Goal: Task Accomplishment & Management: Manage account settings

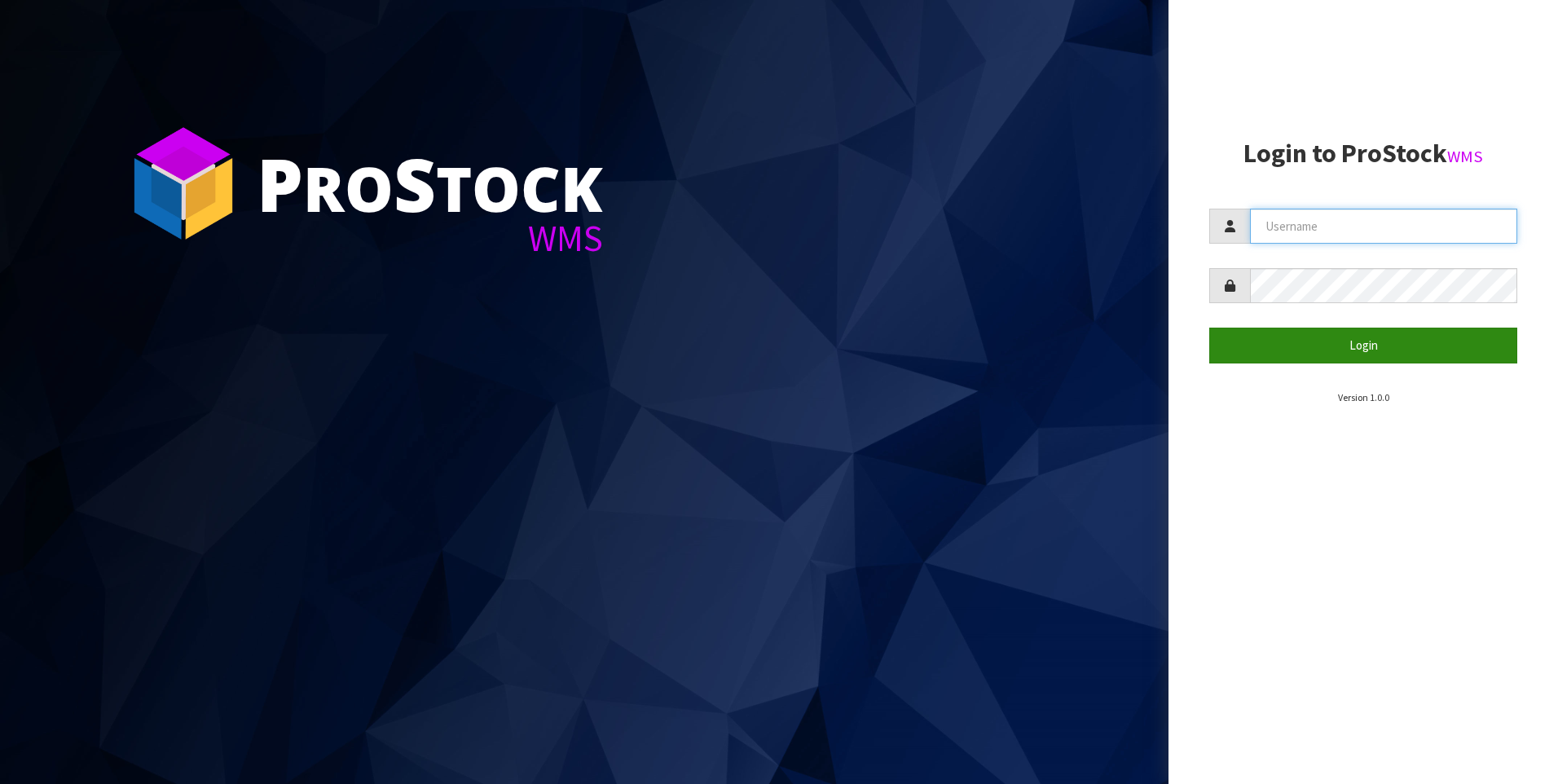
type input "[PERSON_NAME]"
click at [1277, 344] on button "Login" at bounding box center [1362, 344] width 308 height 35
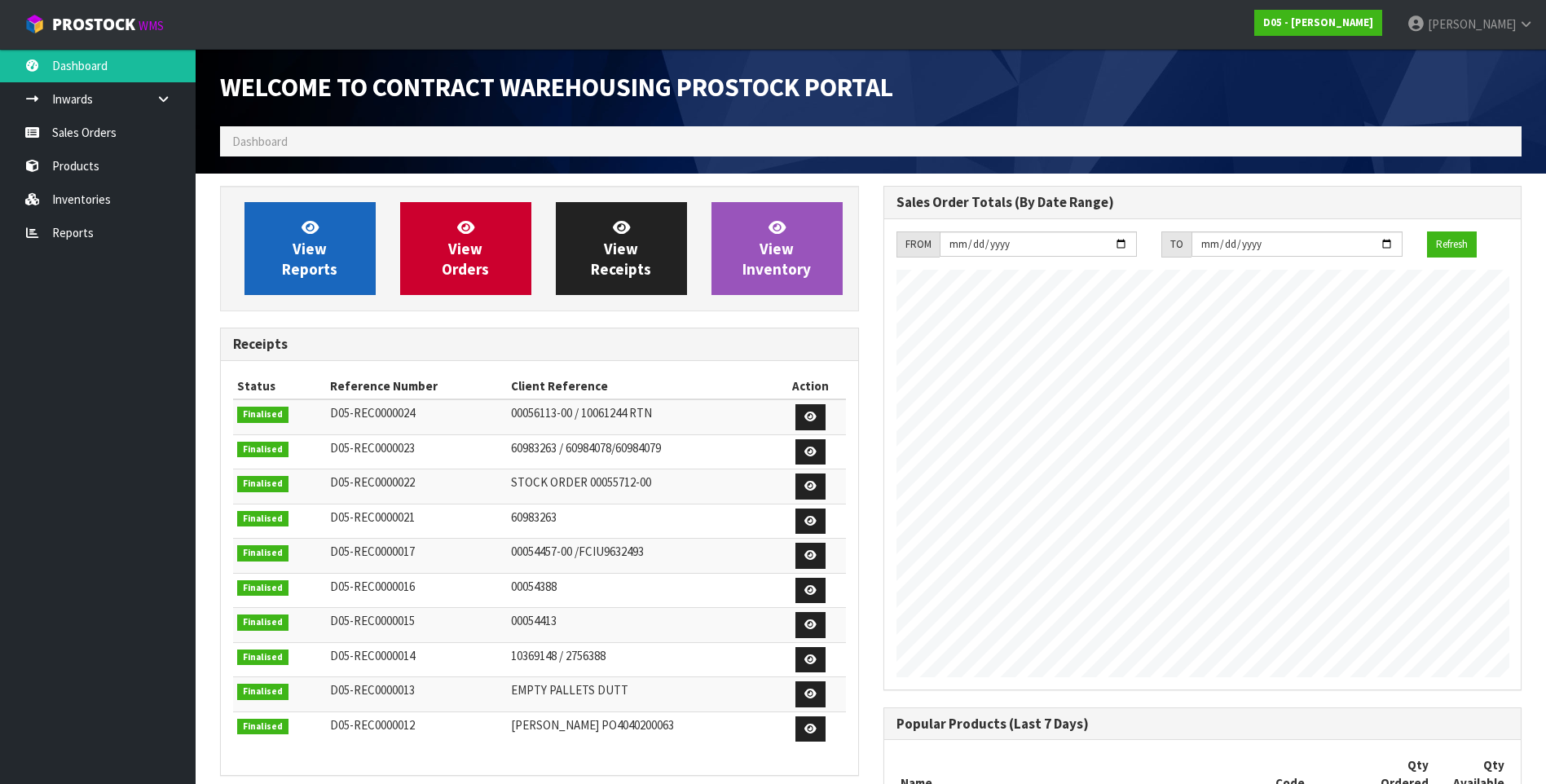
scroll to position [851, 663]
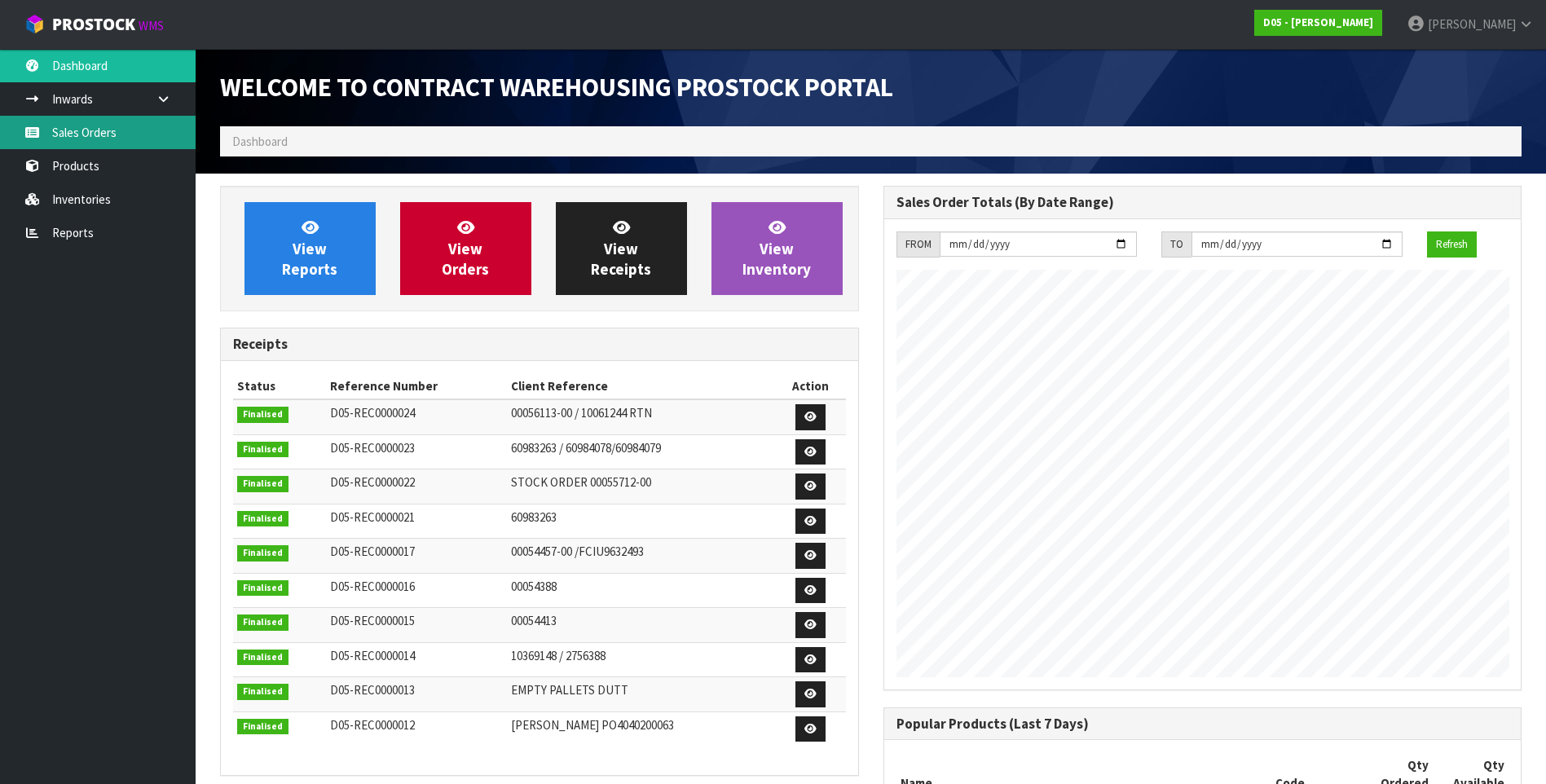
click at [100, 130] on link "Sales Orders" at bounding box center [98, 132] width 196 height 33
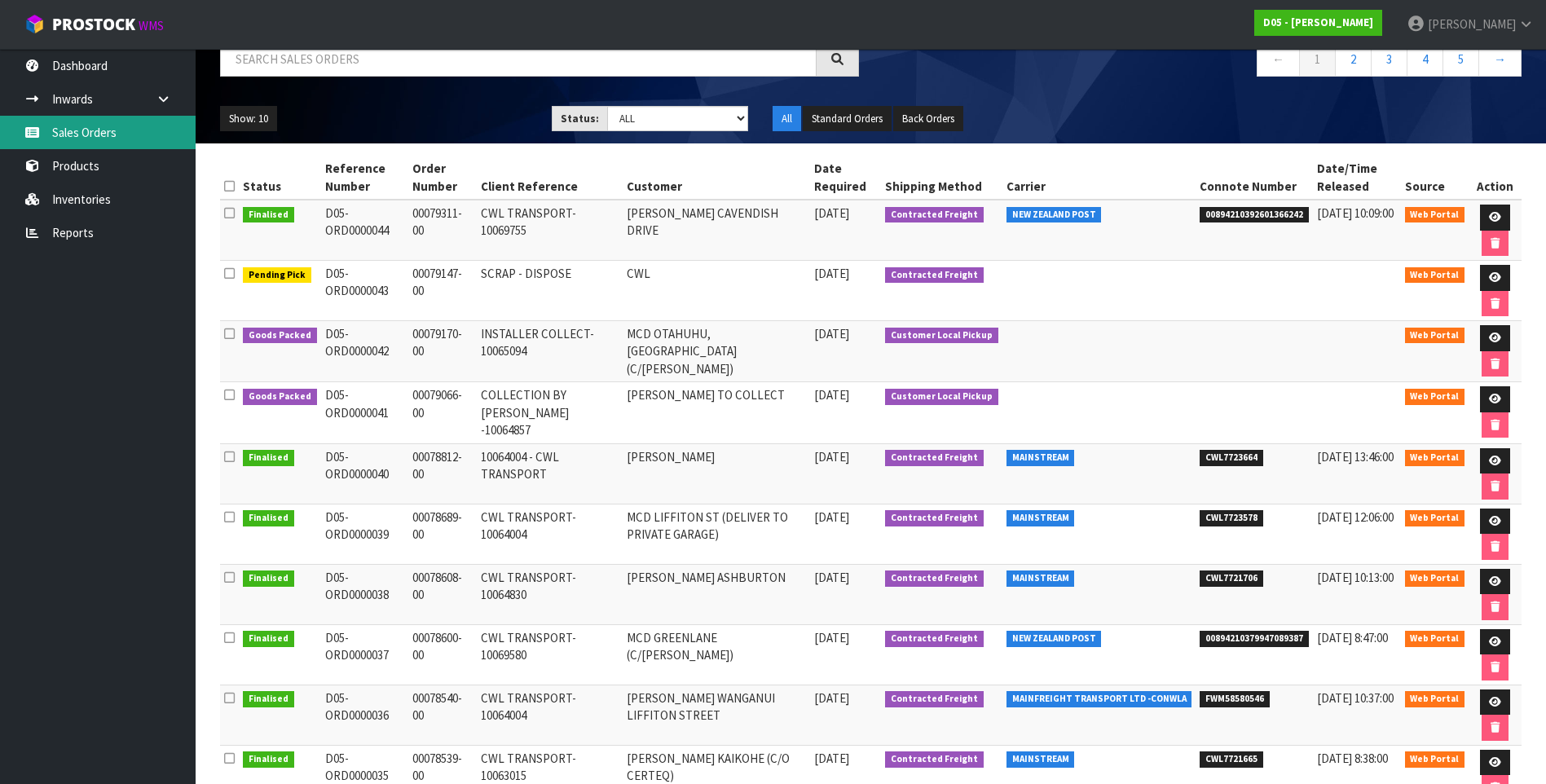
scroll to position [163, 0]
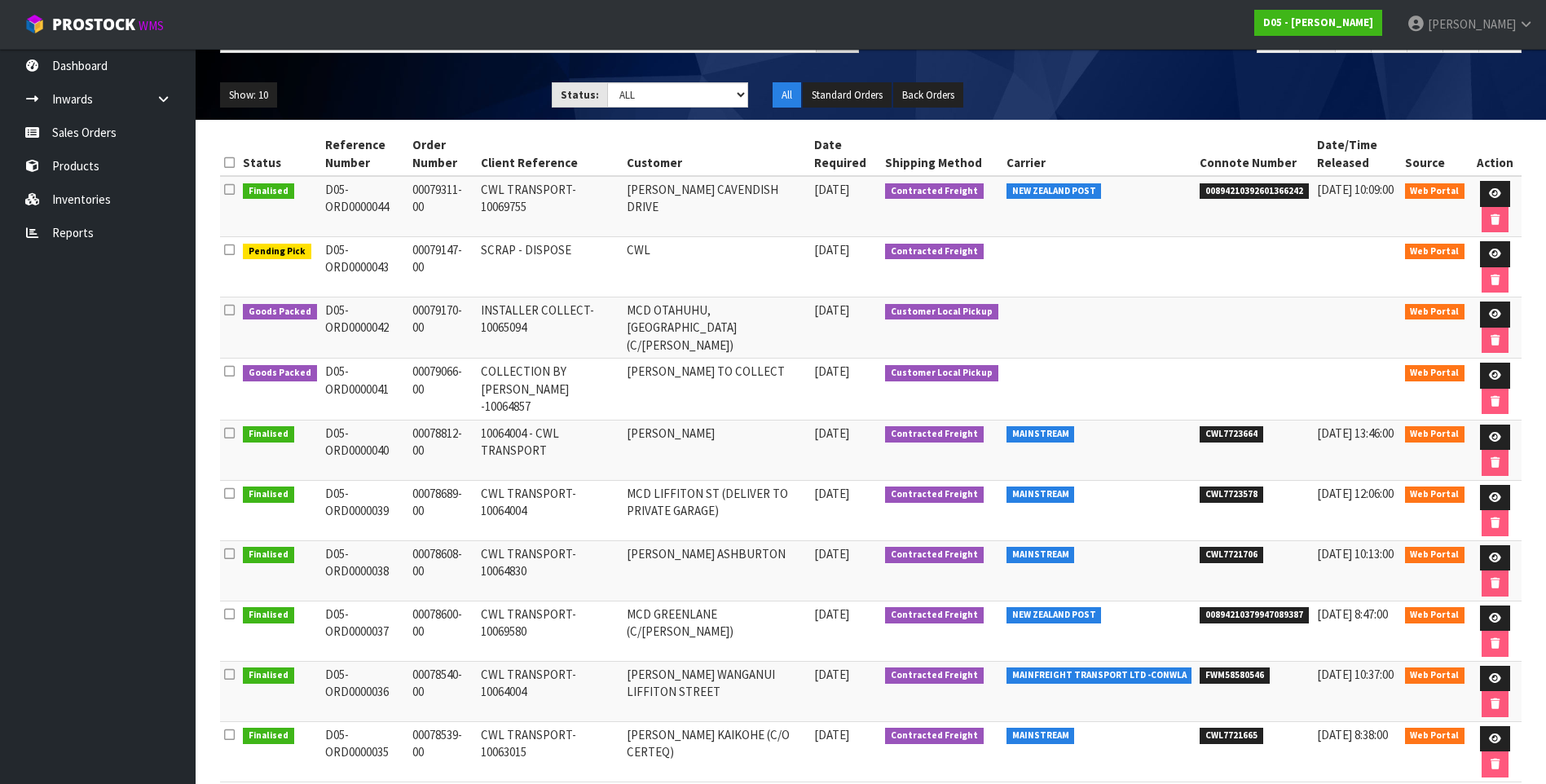
click at [456, 565] on td "00078608-00" at bounding box center [443, 570] width 69 height 60
click at [1499, 552] on link at bounding box center [1495, 558] width 30 height 26
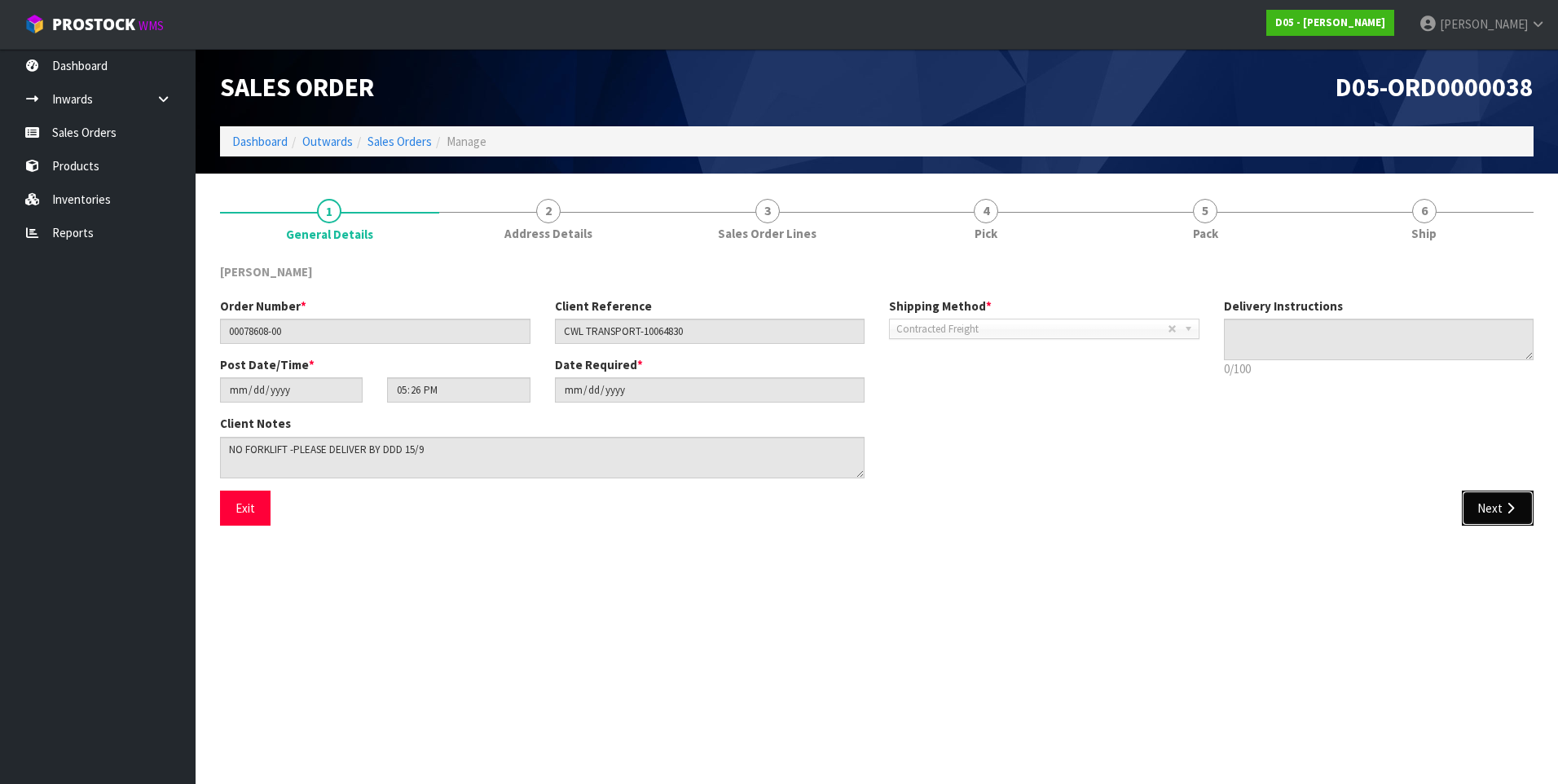
click at [1508, 517] on button "Next" at bounding box center [1498, 507] width 72 height 35
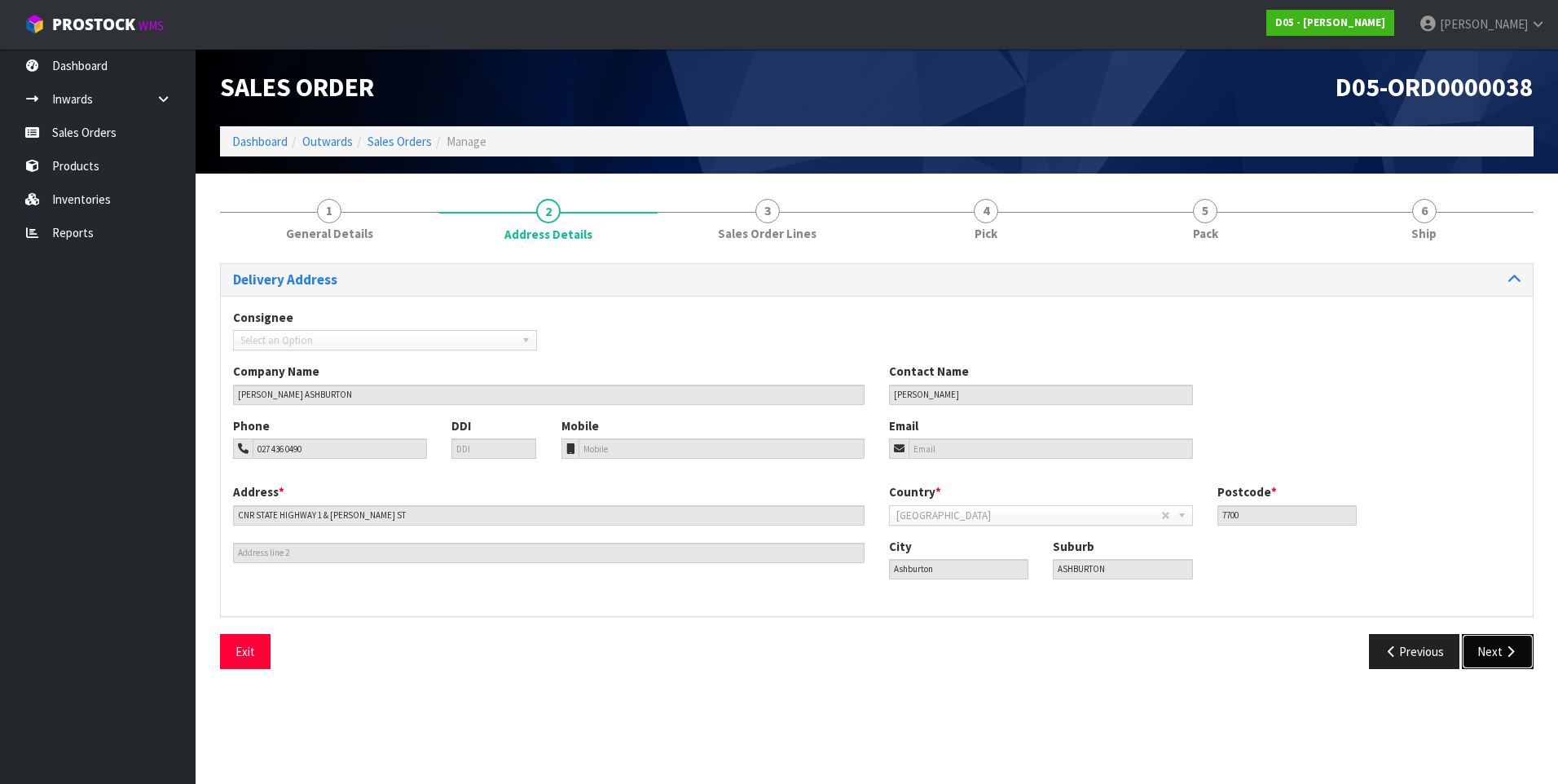
click at [1493, 644] on button "Next" at bounding box center [1498, 650] width 72 height 35
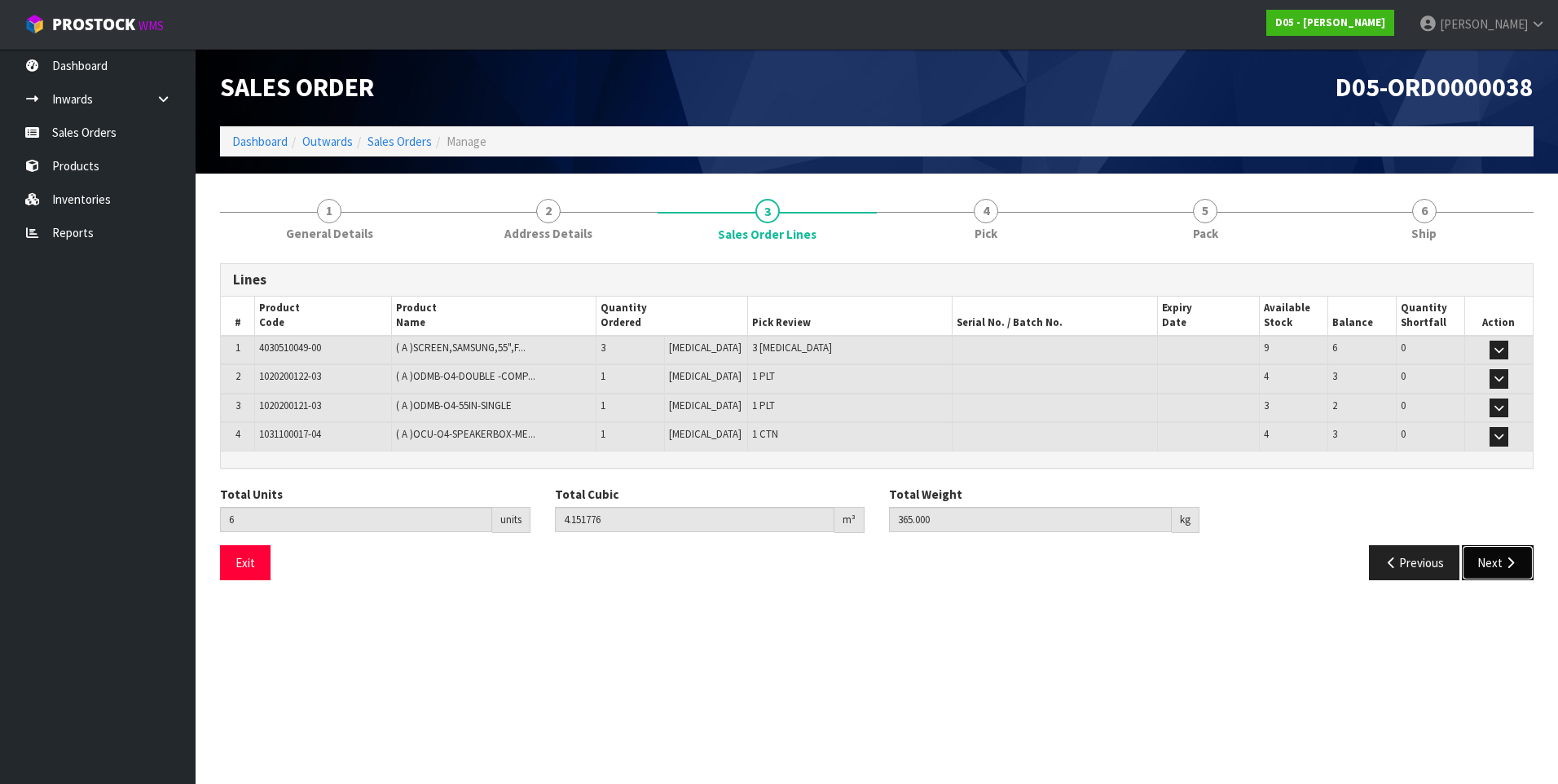
click at [1502, 565] on icon "button" at bounding box center [1510, 562] width 15 height 12
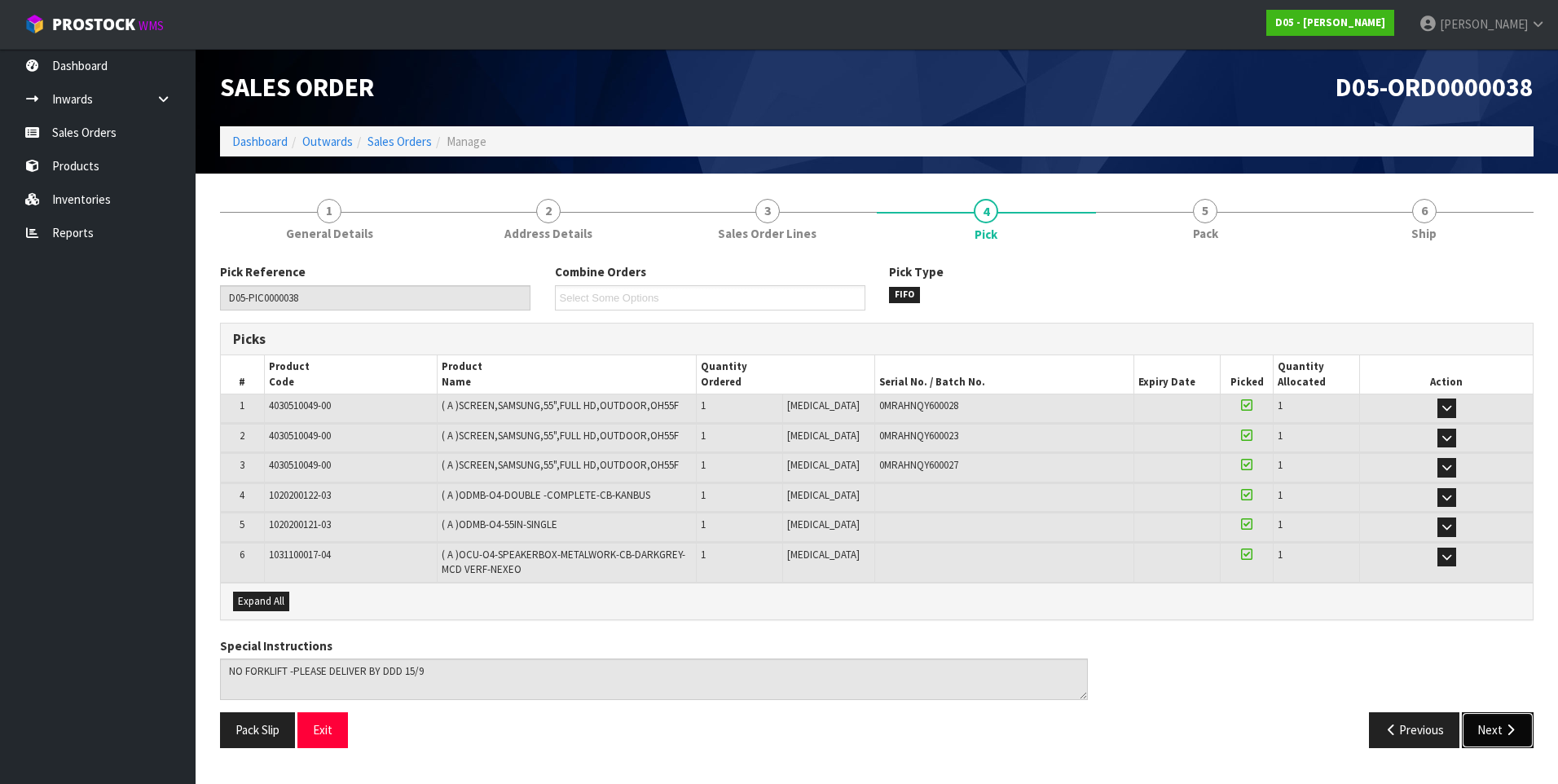
click at [1490, 724] on button "Next" at bounding box center [1498, 728] width 72 height 35
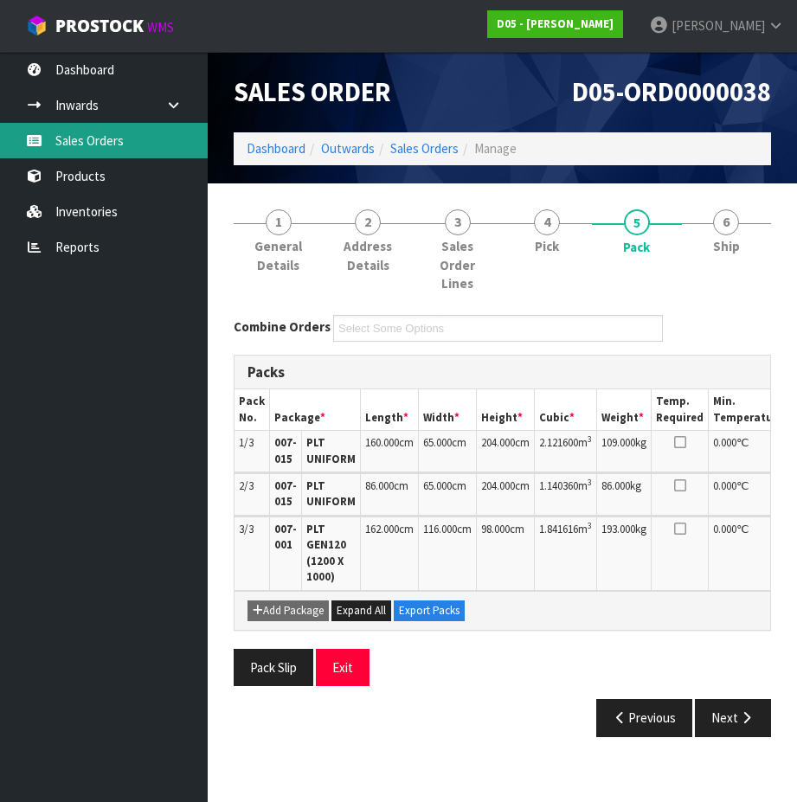
click at [104, 132] on link "Sales Orders" at bounding box center [104, 140] width 208 height 35
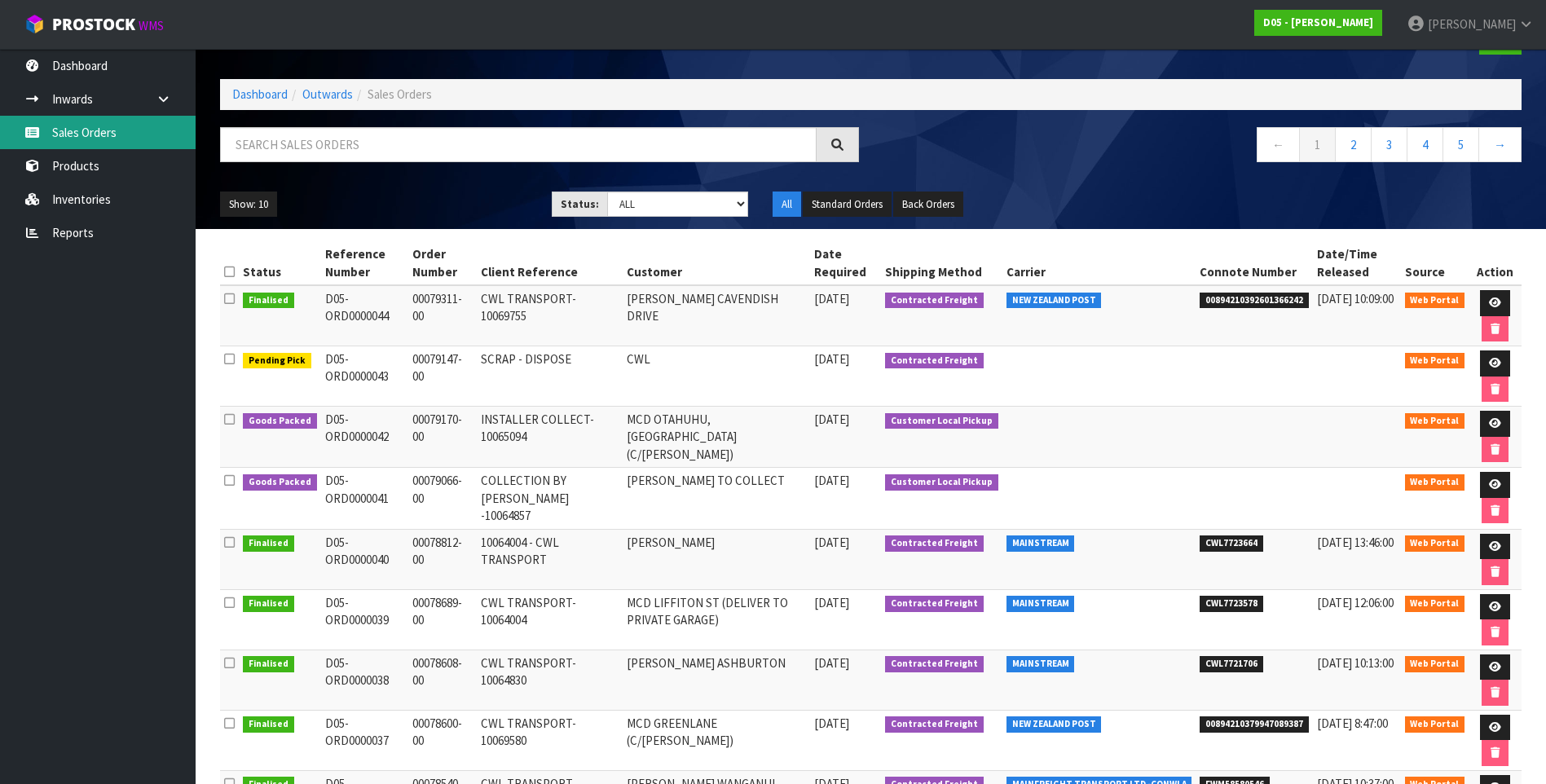
scroll to position [82, 0]
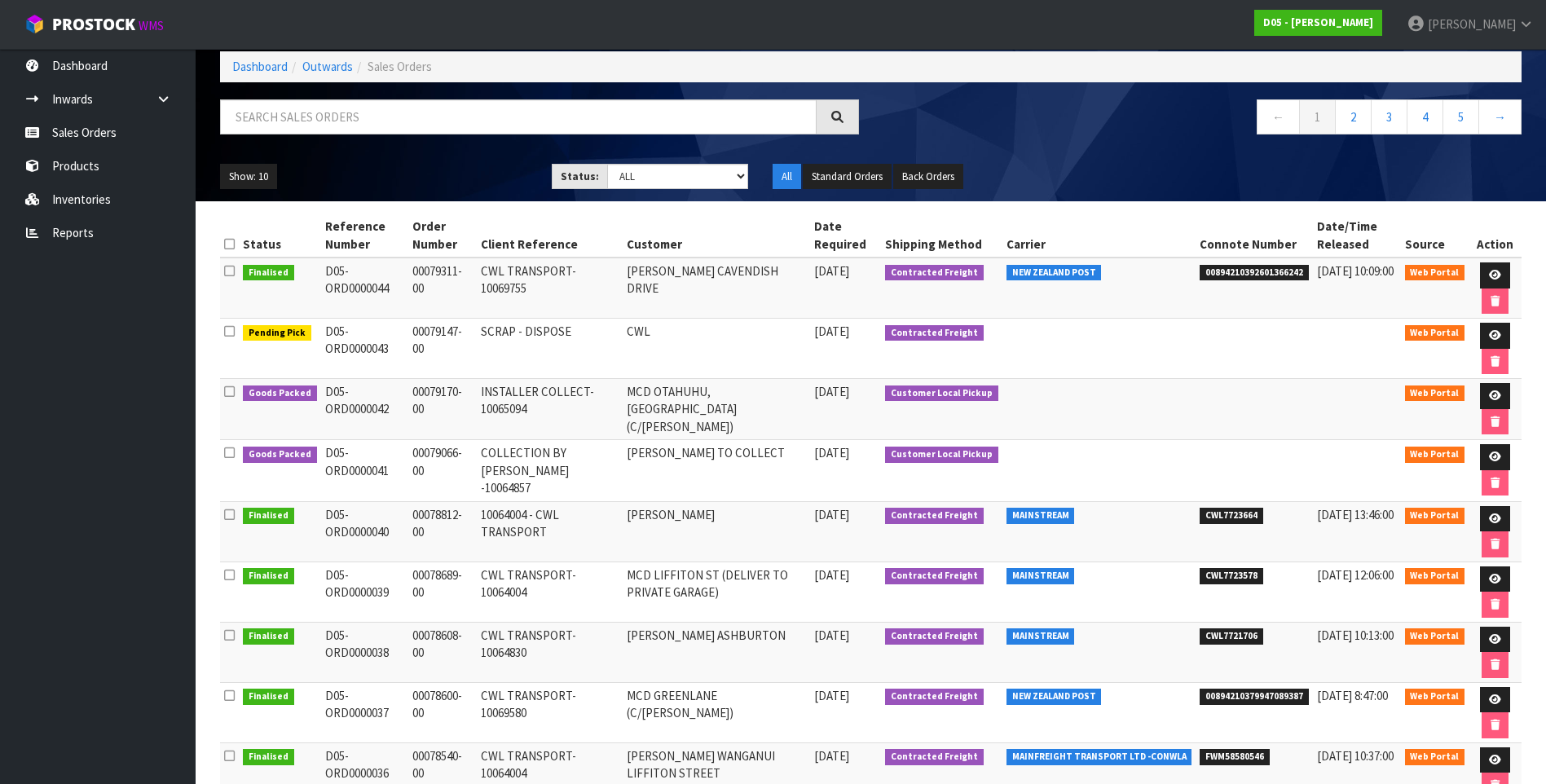
click at [516, 456] on td "COLLECTION BY [PERSON_NAME] -10064857" at bounding box center [549, 470] width 146 height 61
click at [1491, 456] on icon at bounding box center [1494, 456] width 12 height 10
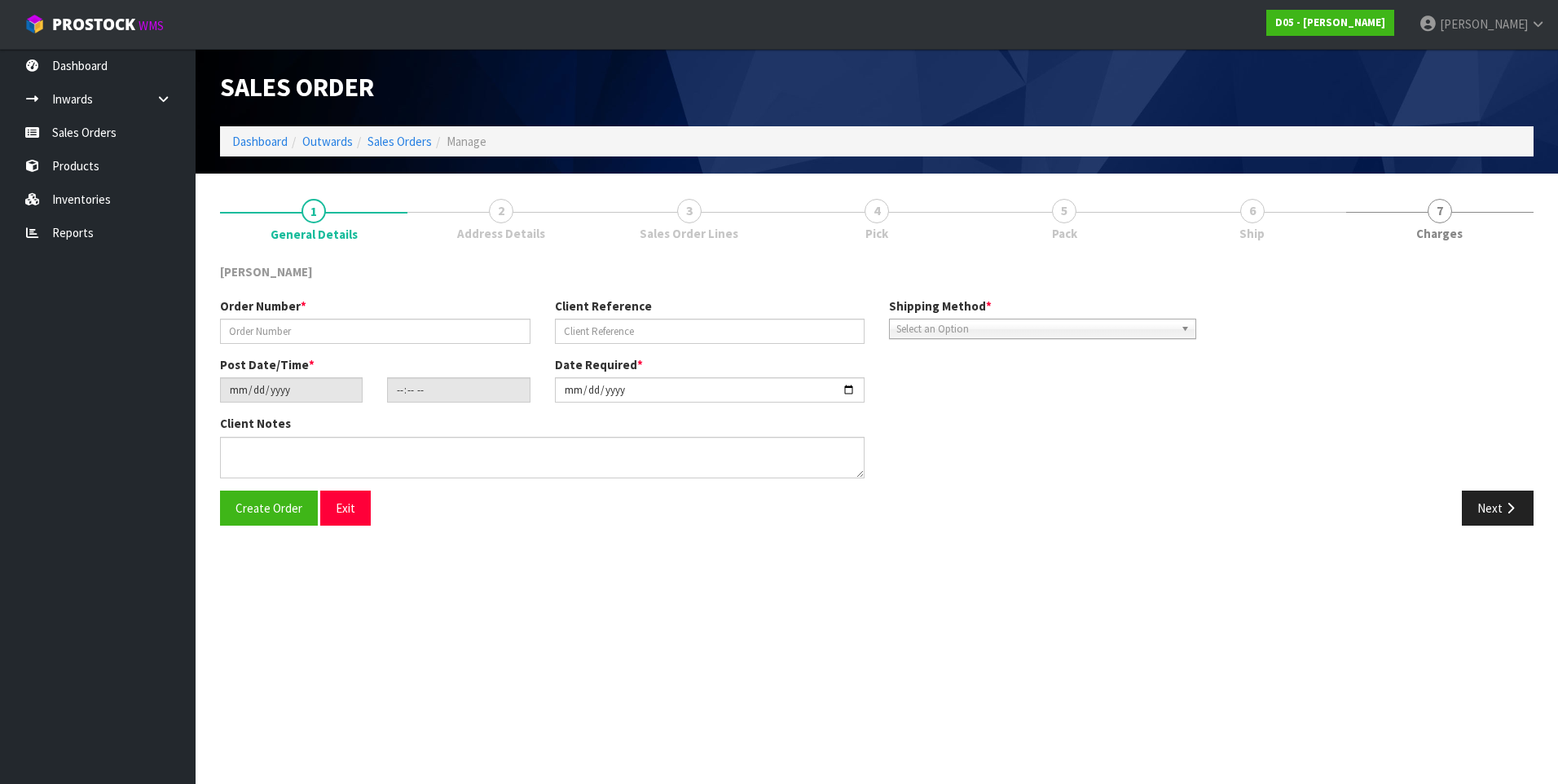
type input "00079066-00"
type input "COLLECTION BY [PERSON_NAME] -10064857"
type input "[DATE]"
type input "07:02:00.000"
type input "[DATE]"
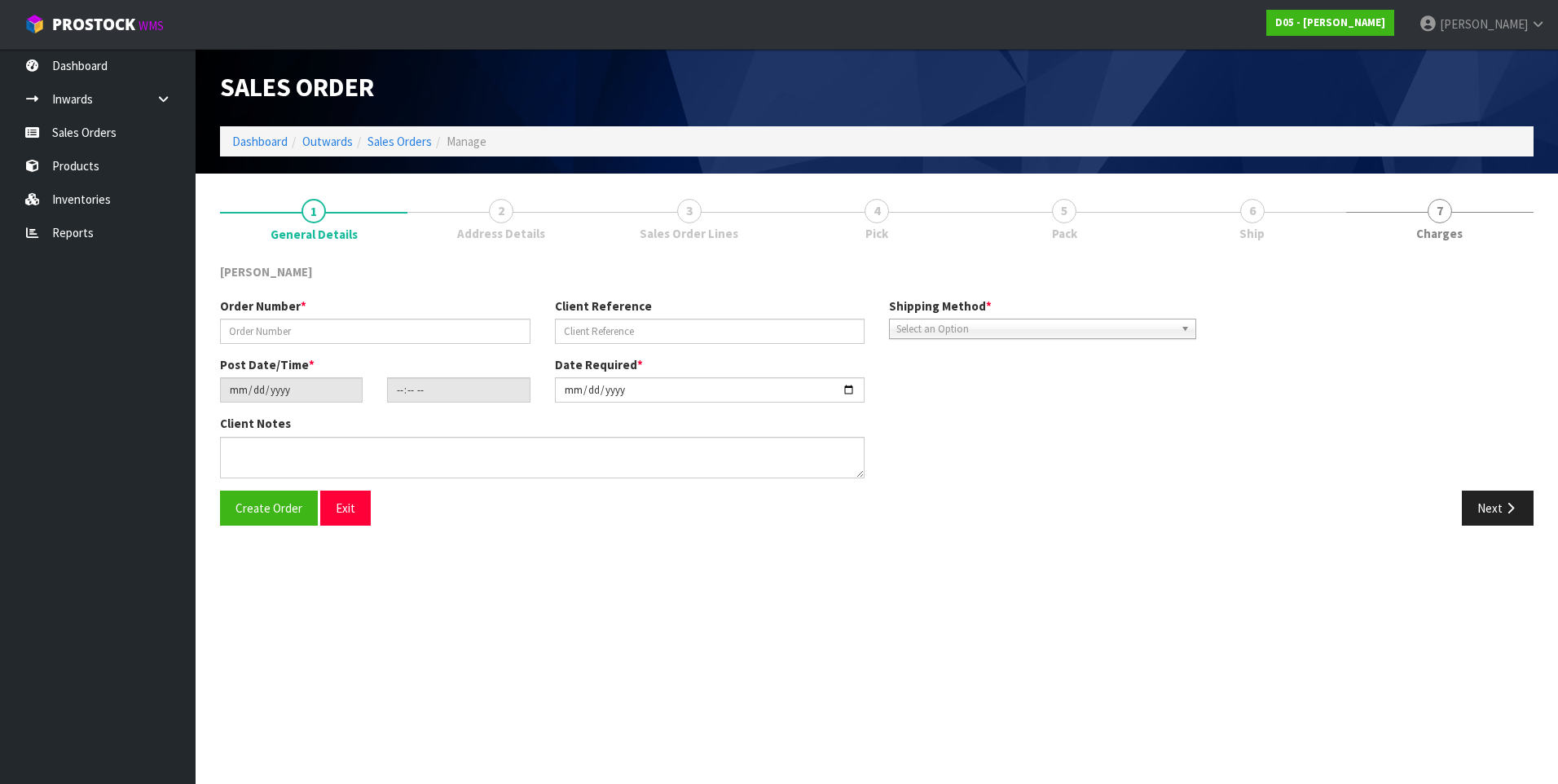
type textarea "DDD 16/9 [PERSON_NAME] TO COLLECT FROM WAREHOUSE AND CHECK BEFORE TAKING TO SITE"
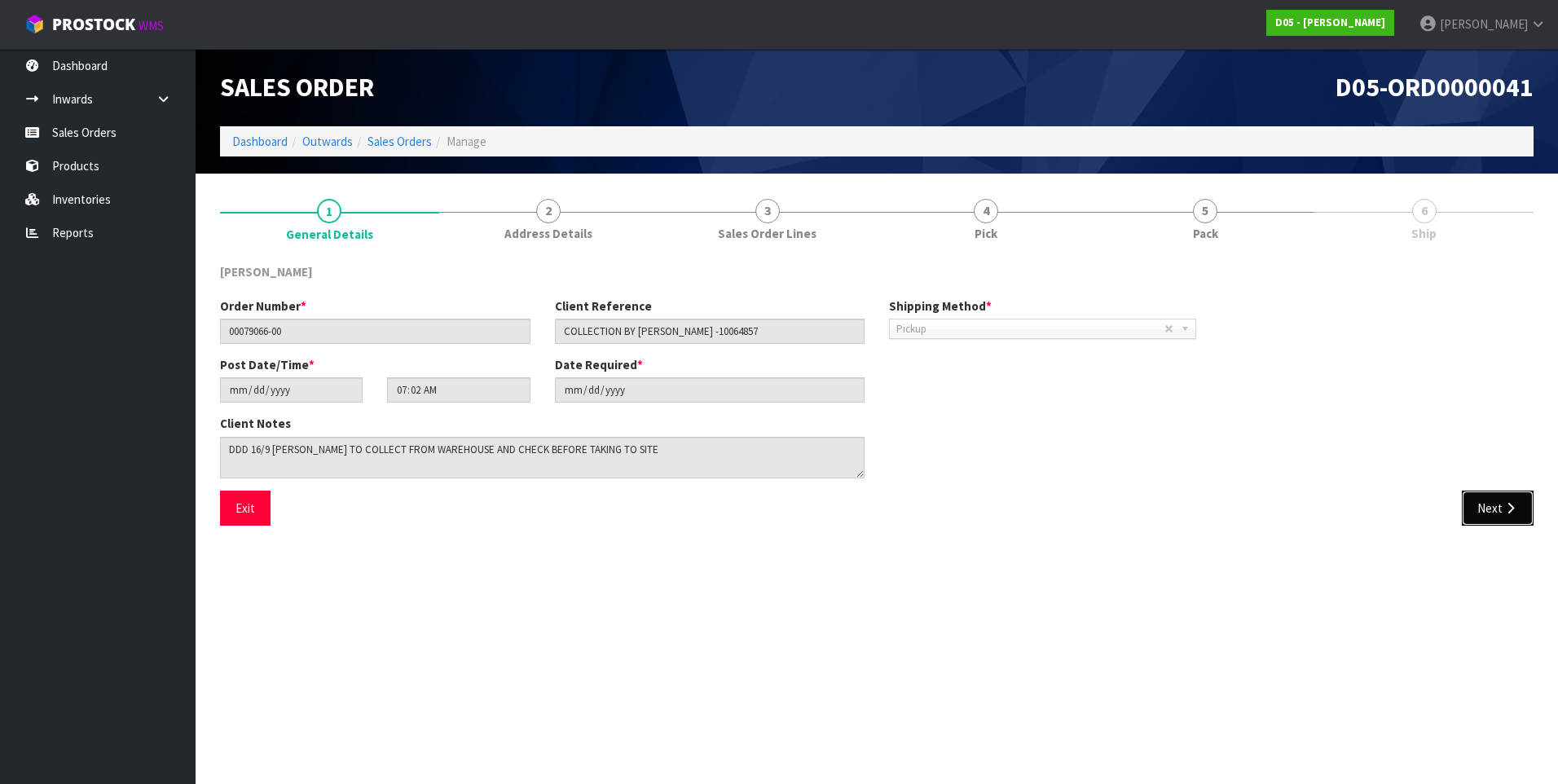
click at [1499, 507] on button "Next" at bounding box center [1498, 507] width 72 height 35
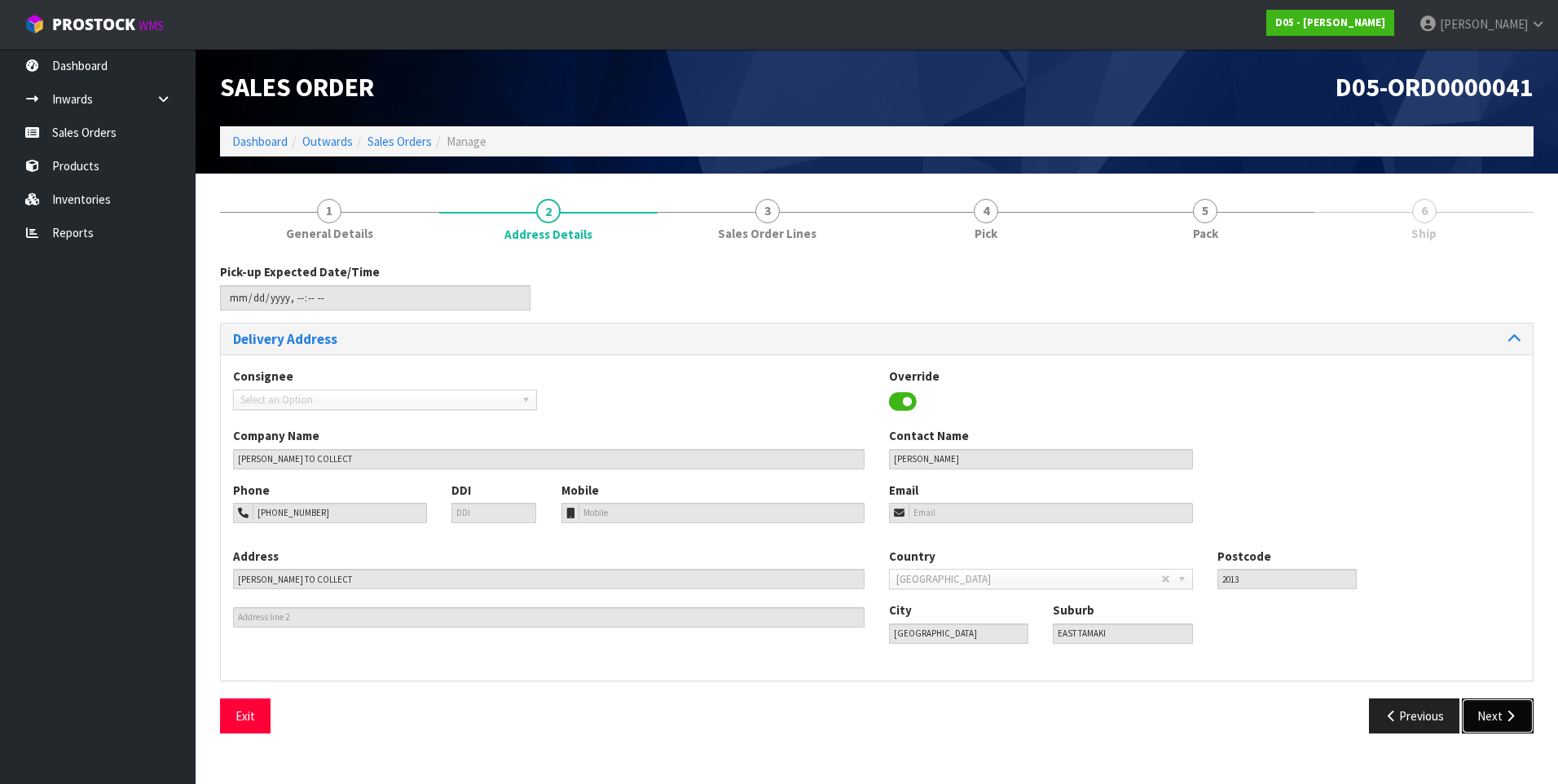
click at [1503, 719] on icon "button" at bounding box center [1510, 715] width 15 height 12
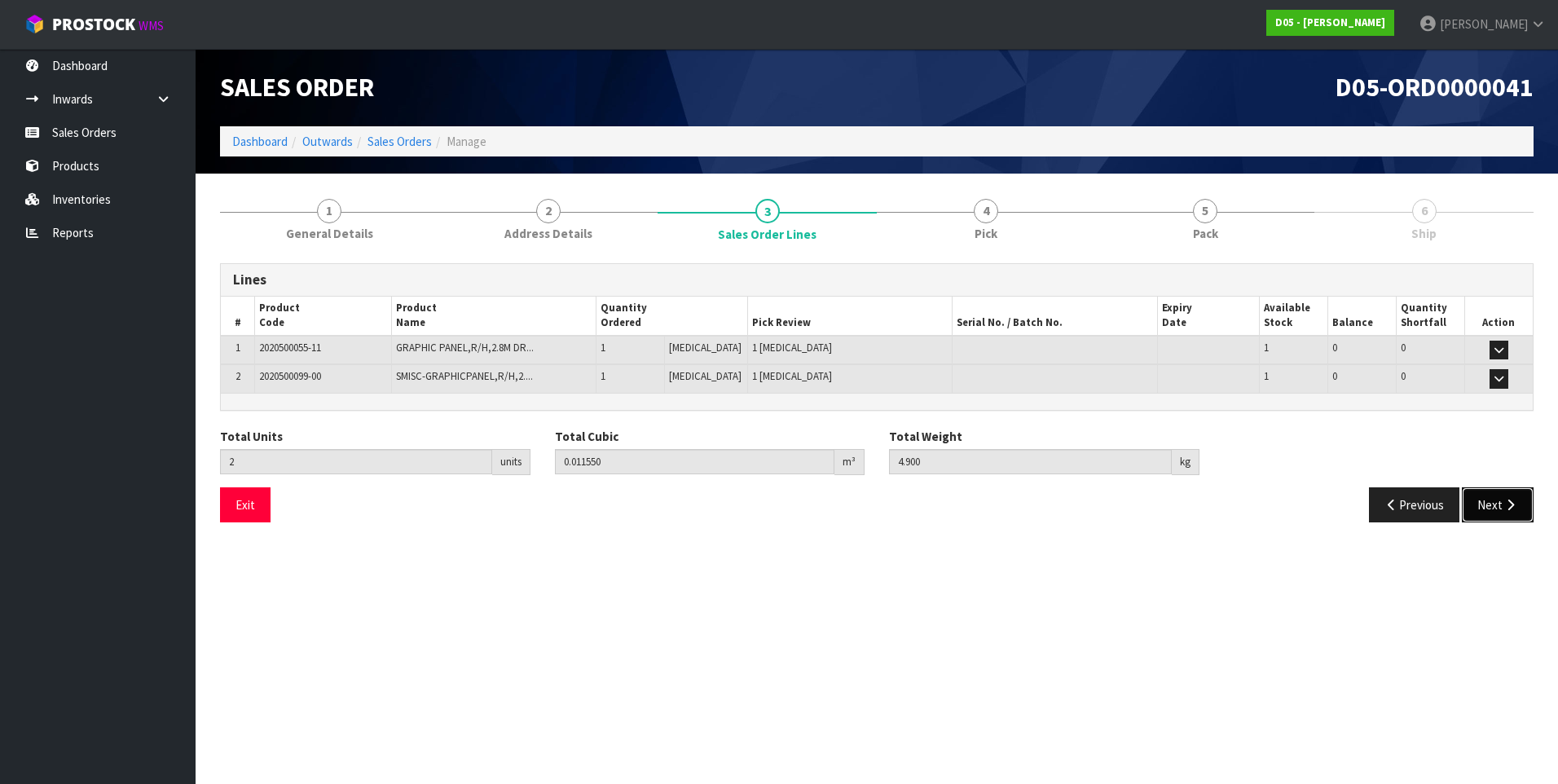
click at [1497, 505] on button "Next" at bounding box center [1498, 504] width 72 height 35
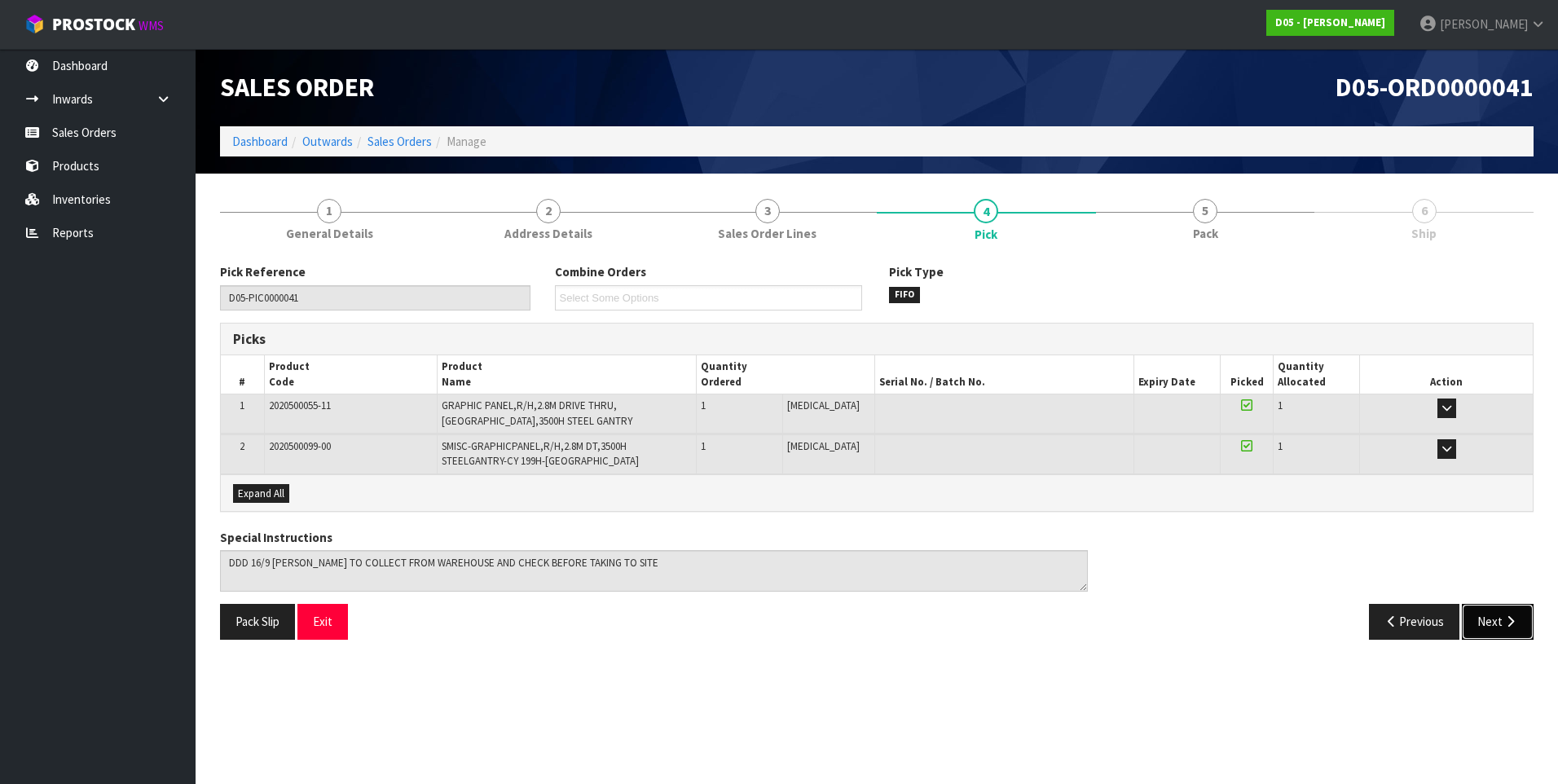
click at [1500, 620] on button "Next" at bounding box center [1498, 620] width 72 height 35
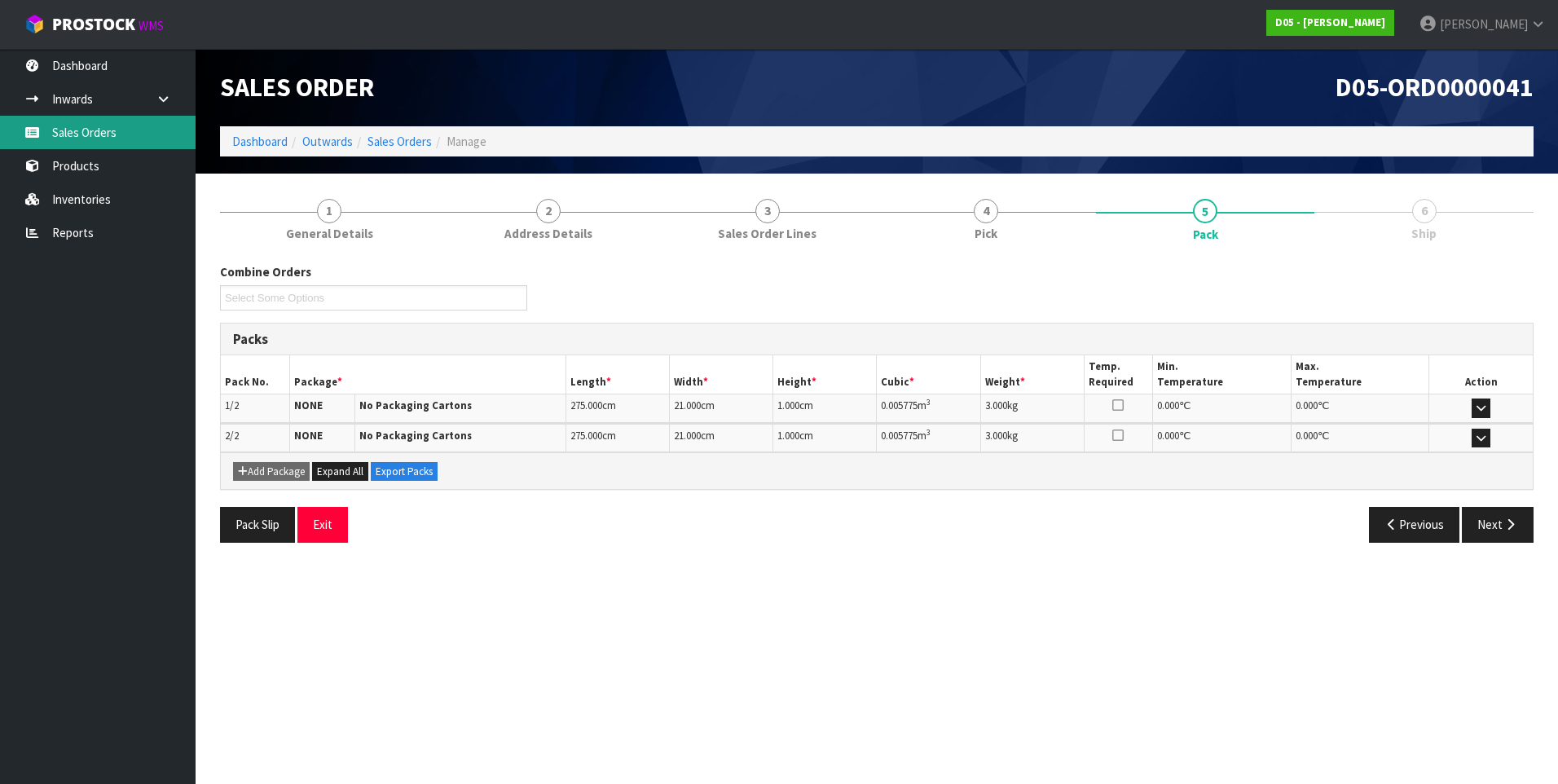
click at [139, 136] on link "Sales Orders" at bounding box center [98, 132] width 196 height 33
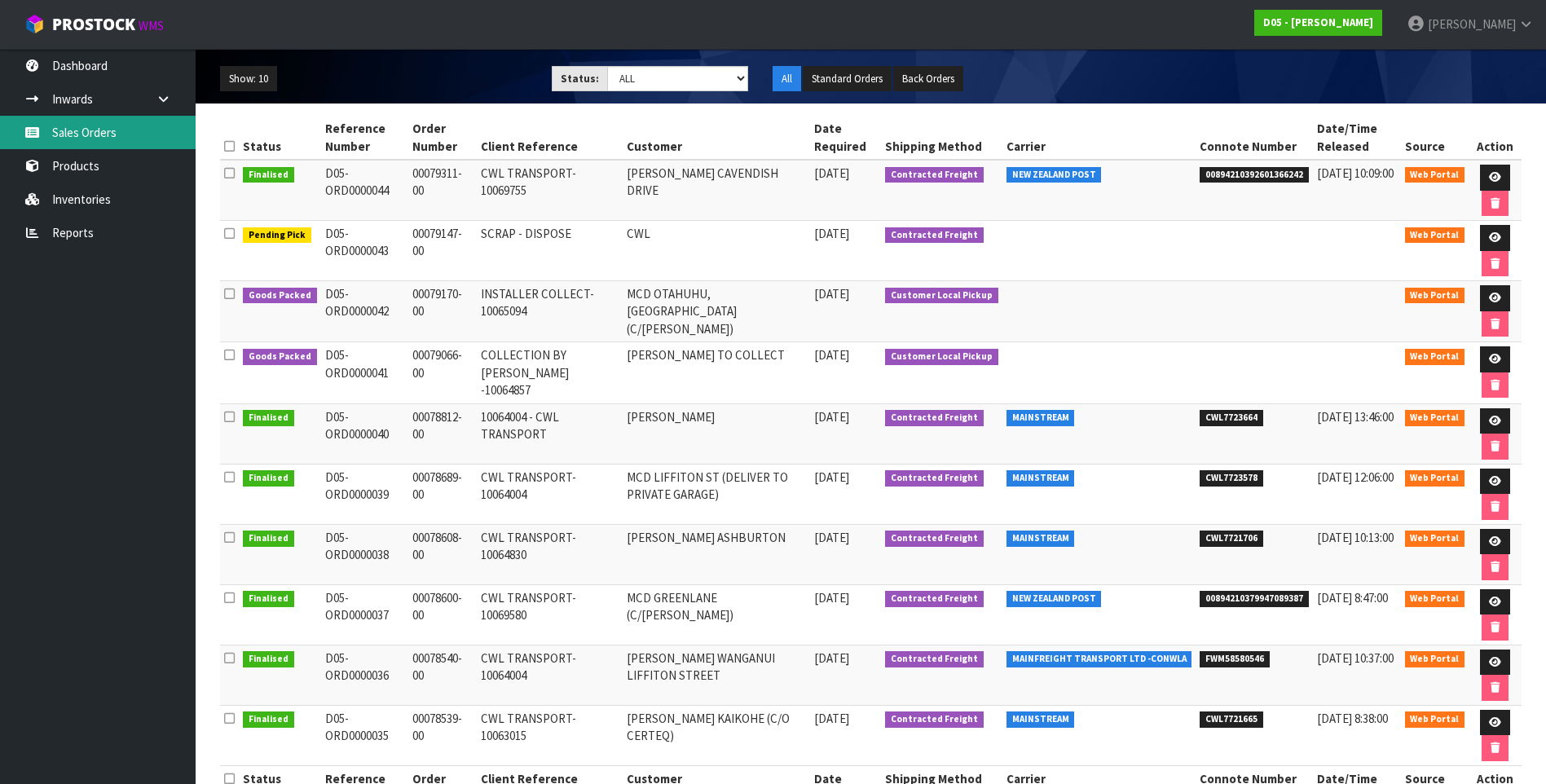
scroll to position [232, 0]
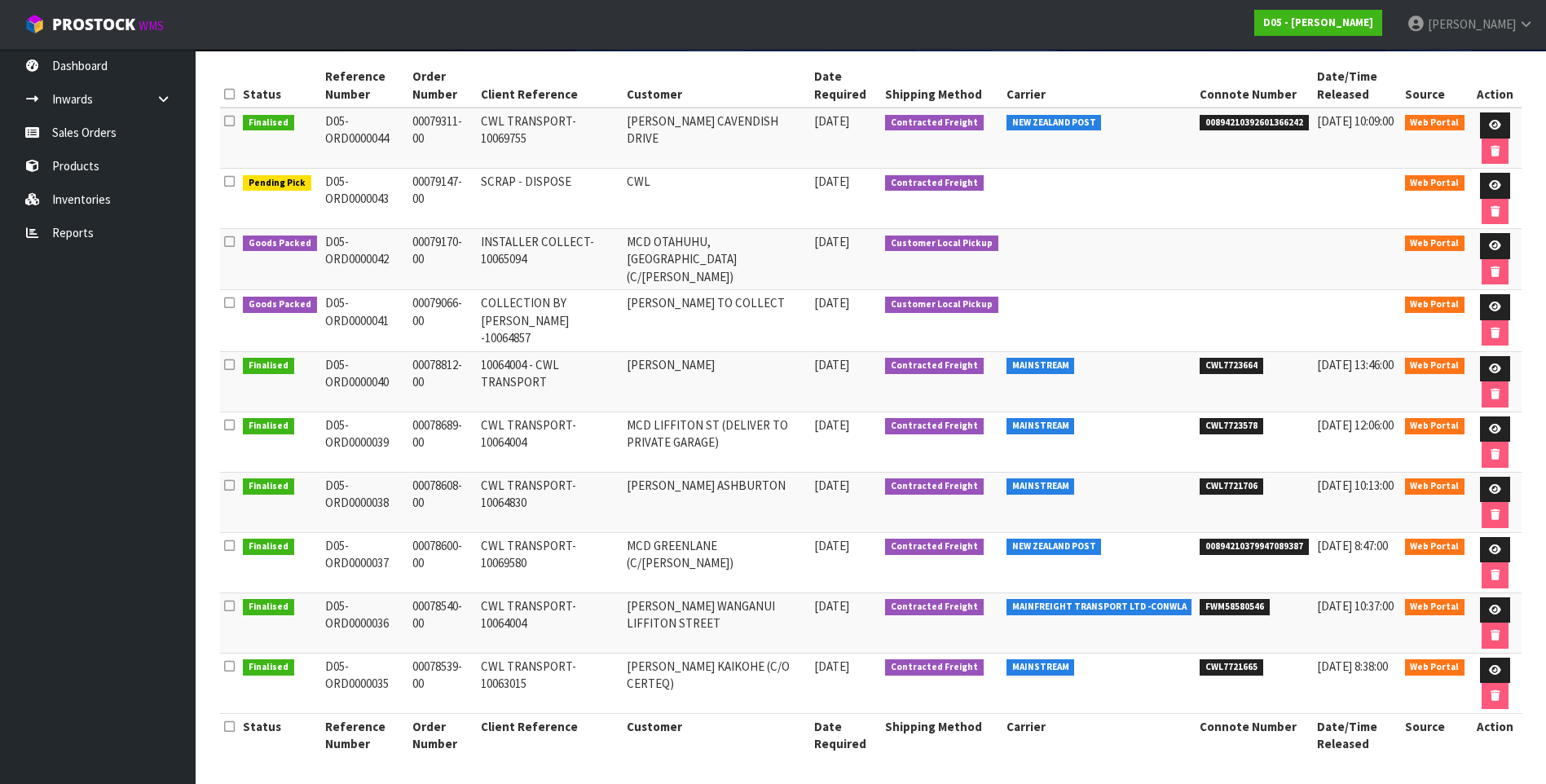
click at [464, 311] on td "00079066-00" at bounding box center [443, 320] width 69 height 61
click at [447, 130] on td "00079311-00" at bounding box center [443, 137] width 69 height 61
click at [1490, 126] on icon at bounding box center [1494, 124] width 12 height 10
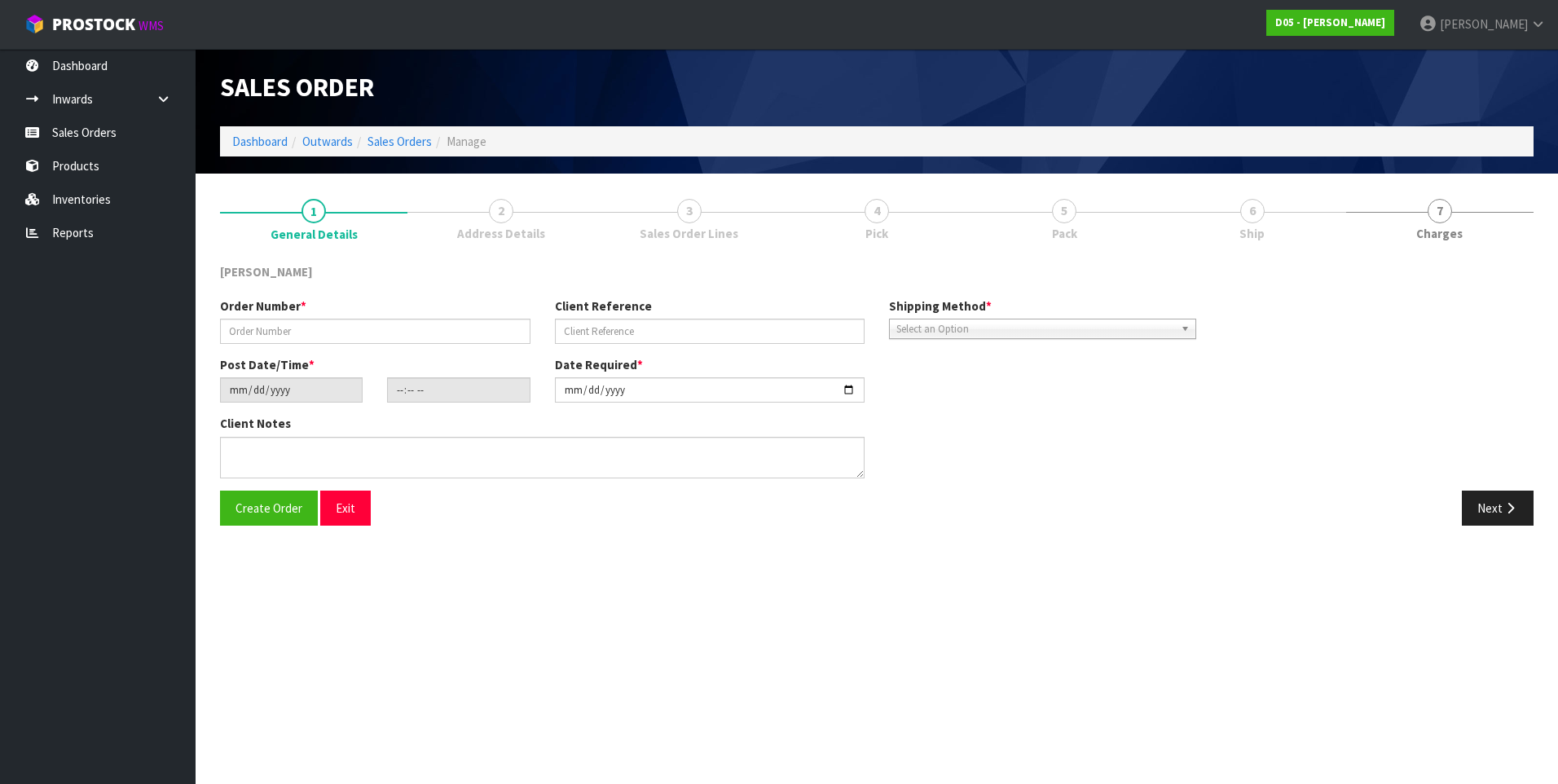
type input "00079311-00"
type input "CWL TRANSPORT-10069755"
type input "[DATE]"
type input "08:07:00.000"
type input "[DATE]"
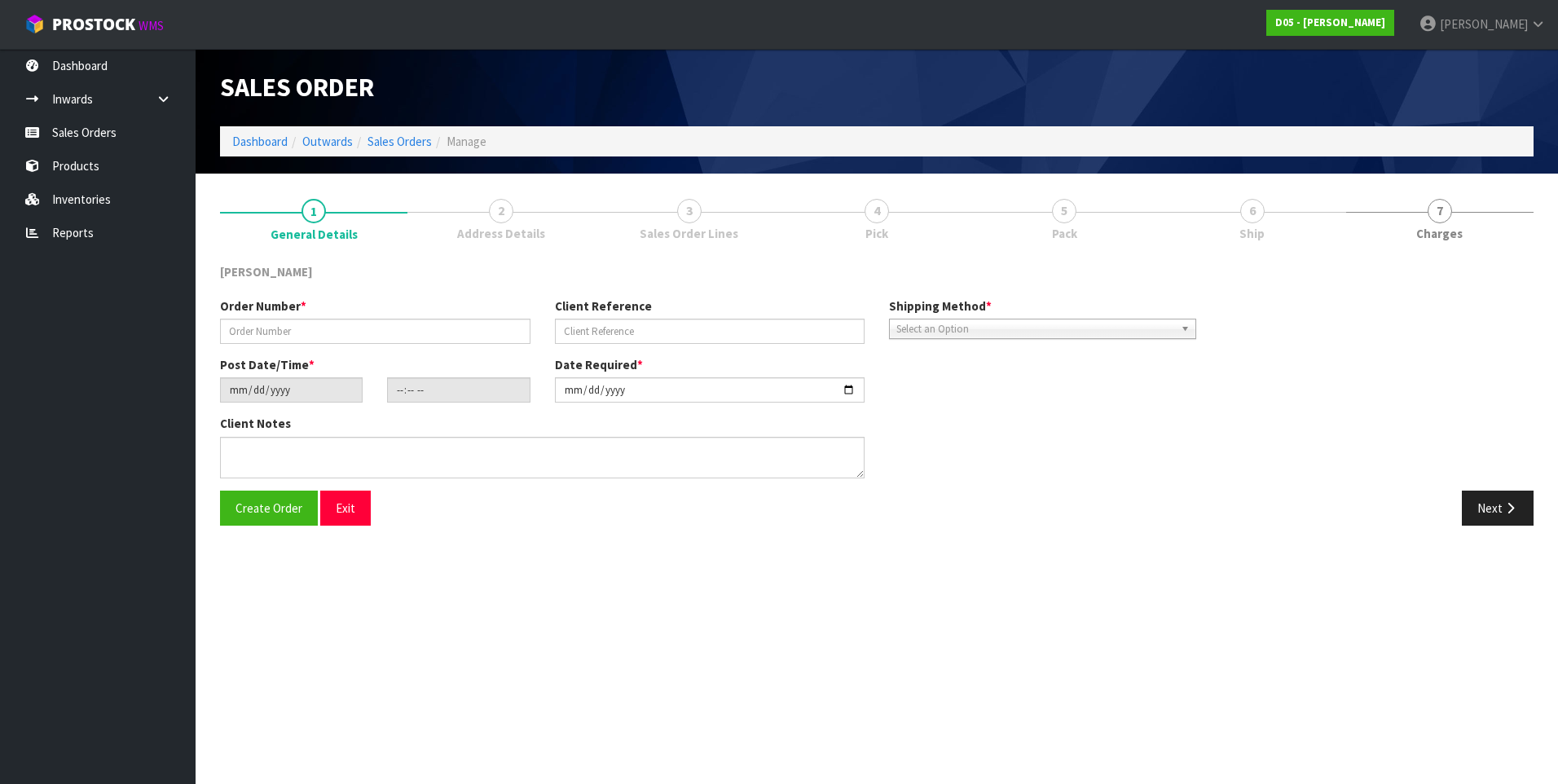
type textarea "PLEASE DELIVER BY DDD 19/9"
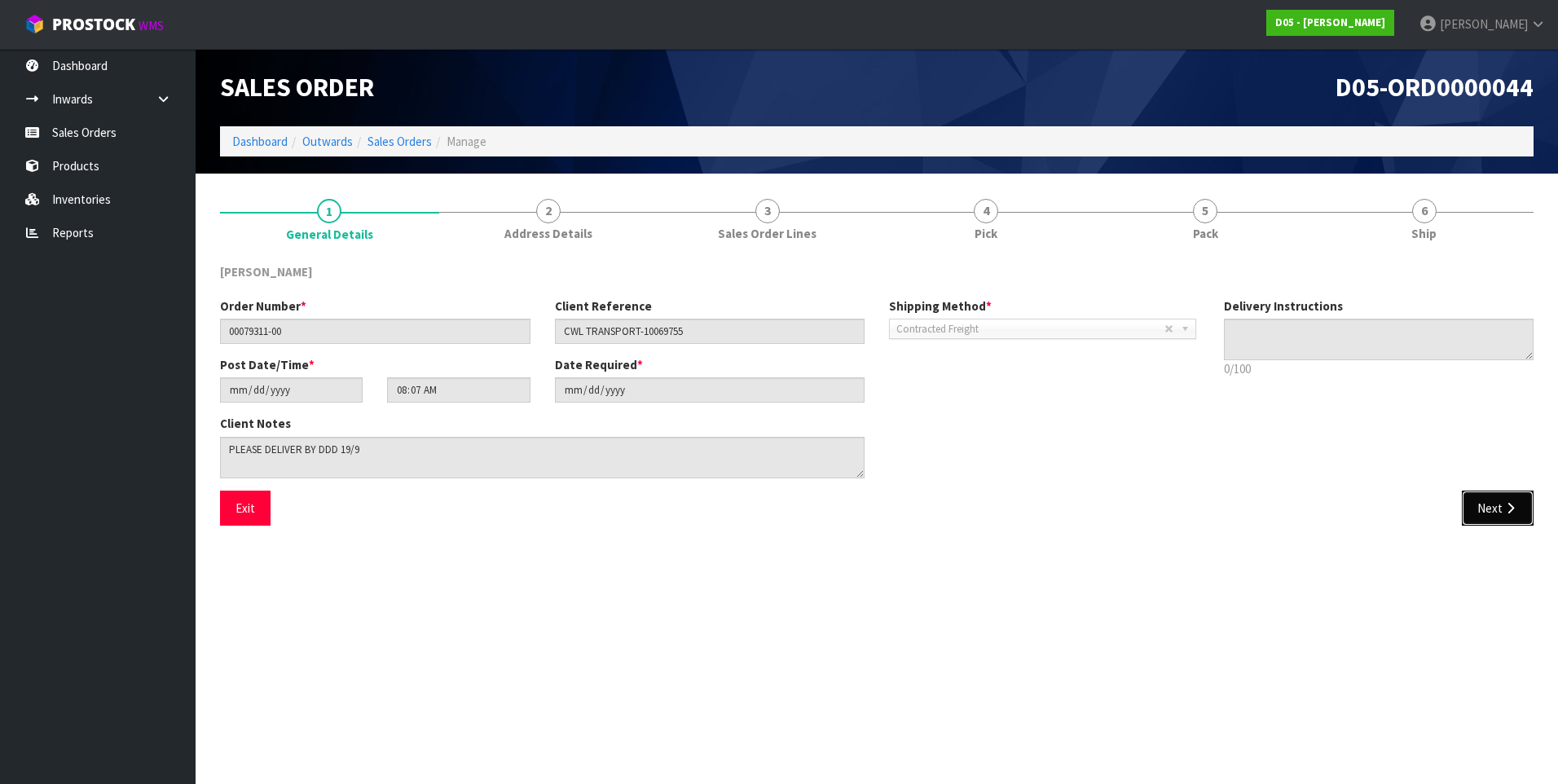
click at [1473, 514] on button "Next" at bounding box center [1498, 507] width 72 height 35
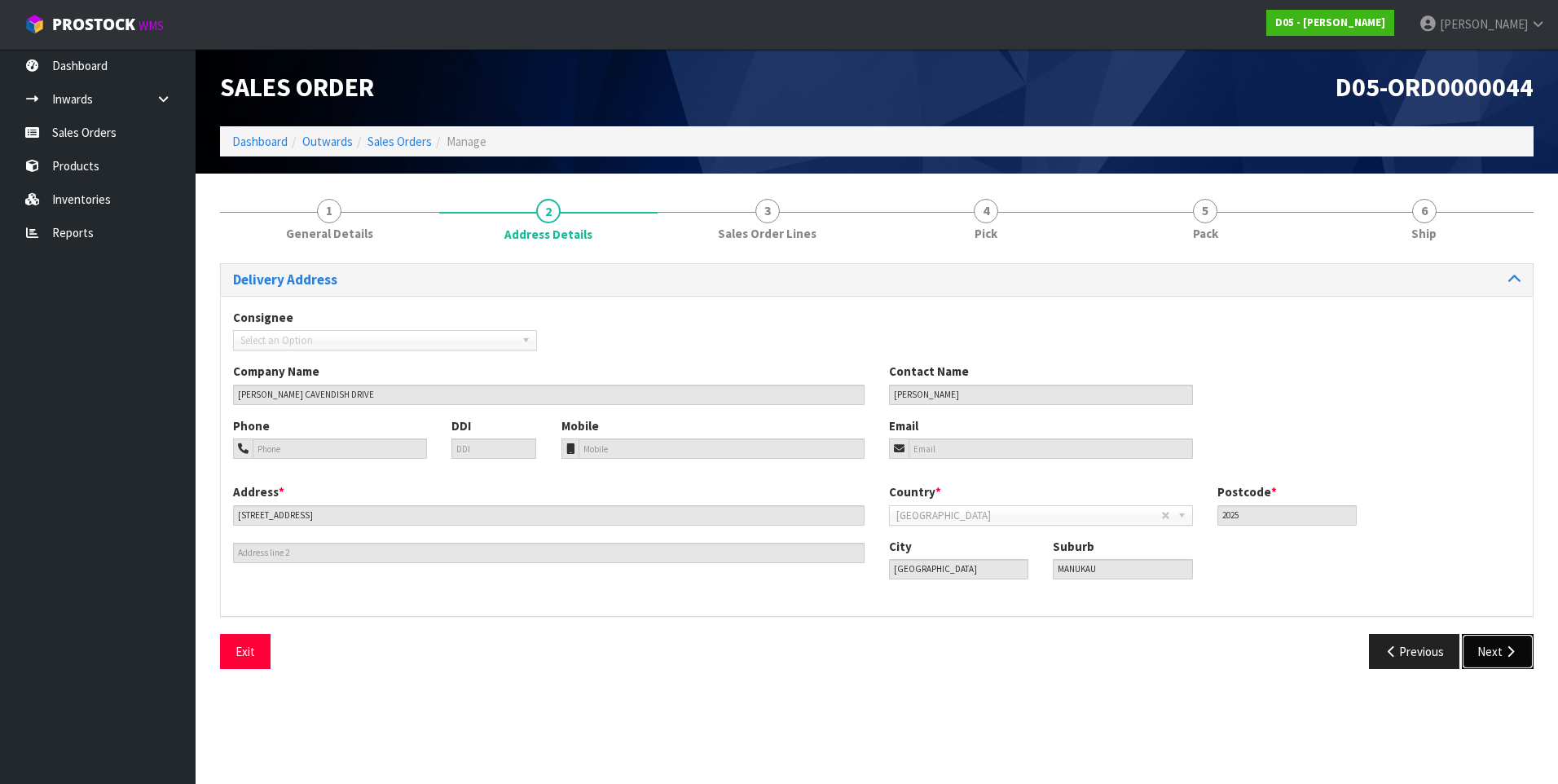
click at [1483, 656] on button "Next" at bounding box center [1498, 650] width 72 height 35
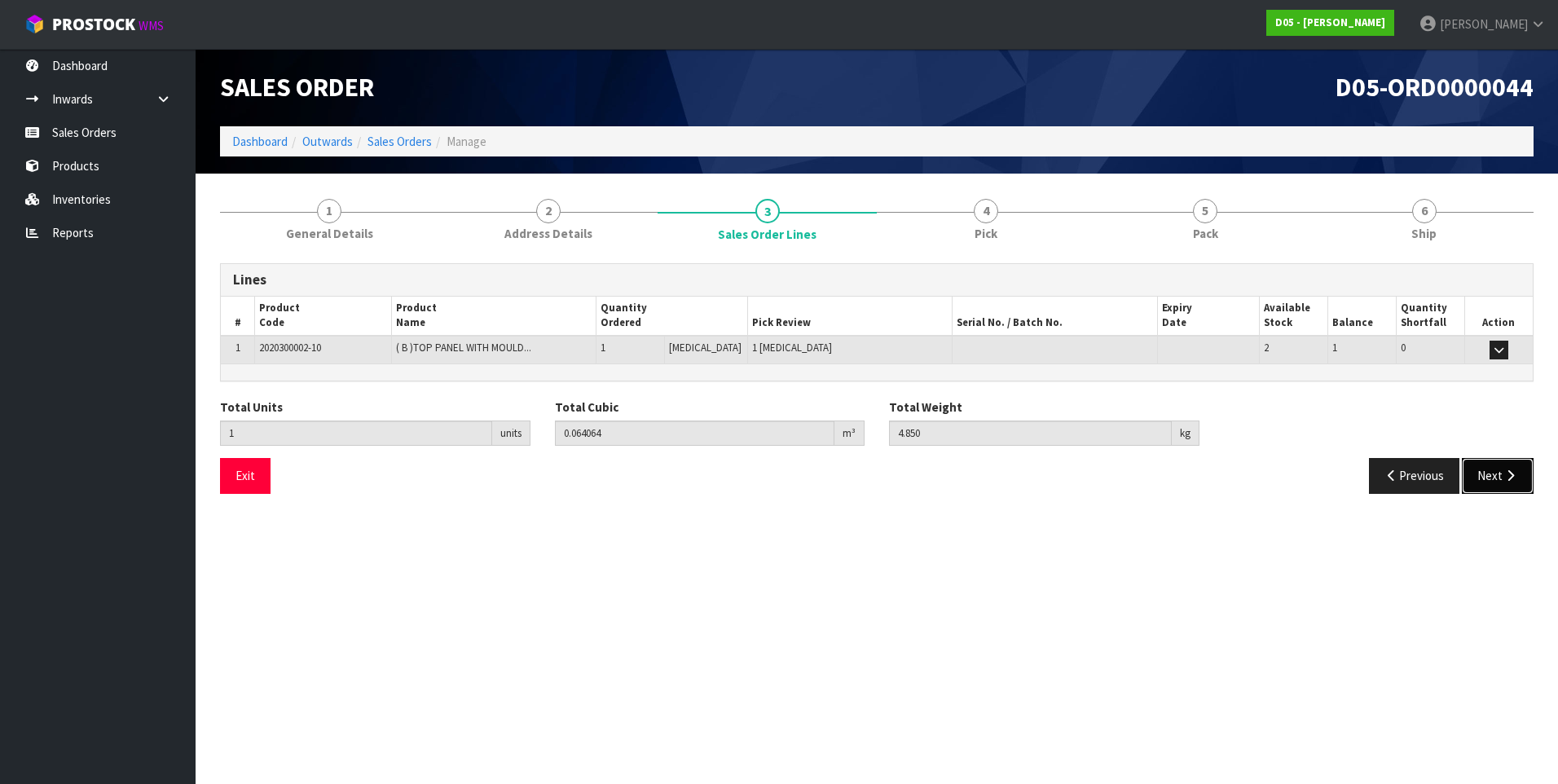
click at [1489, 461] on button "Next" at bounding box center [1498, 474] width 72 height 35
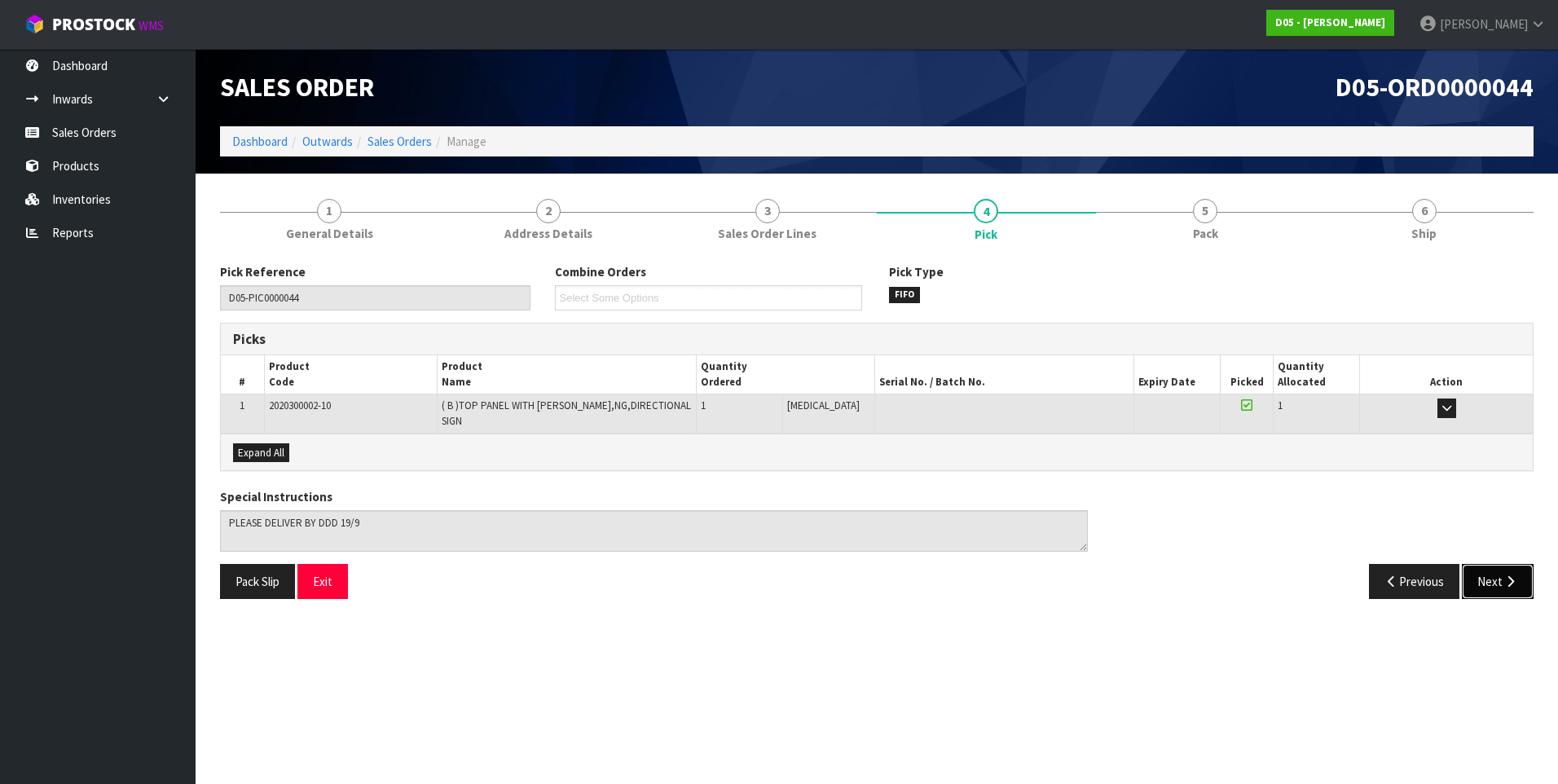
click at [1482, 573] on button "Next" at bounding box center [1498, 581] width 72 height 35
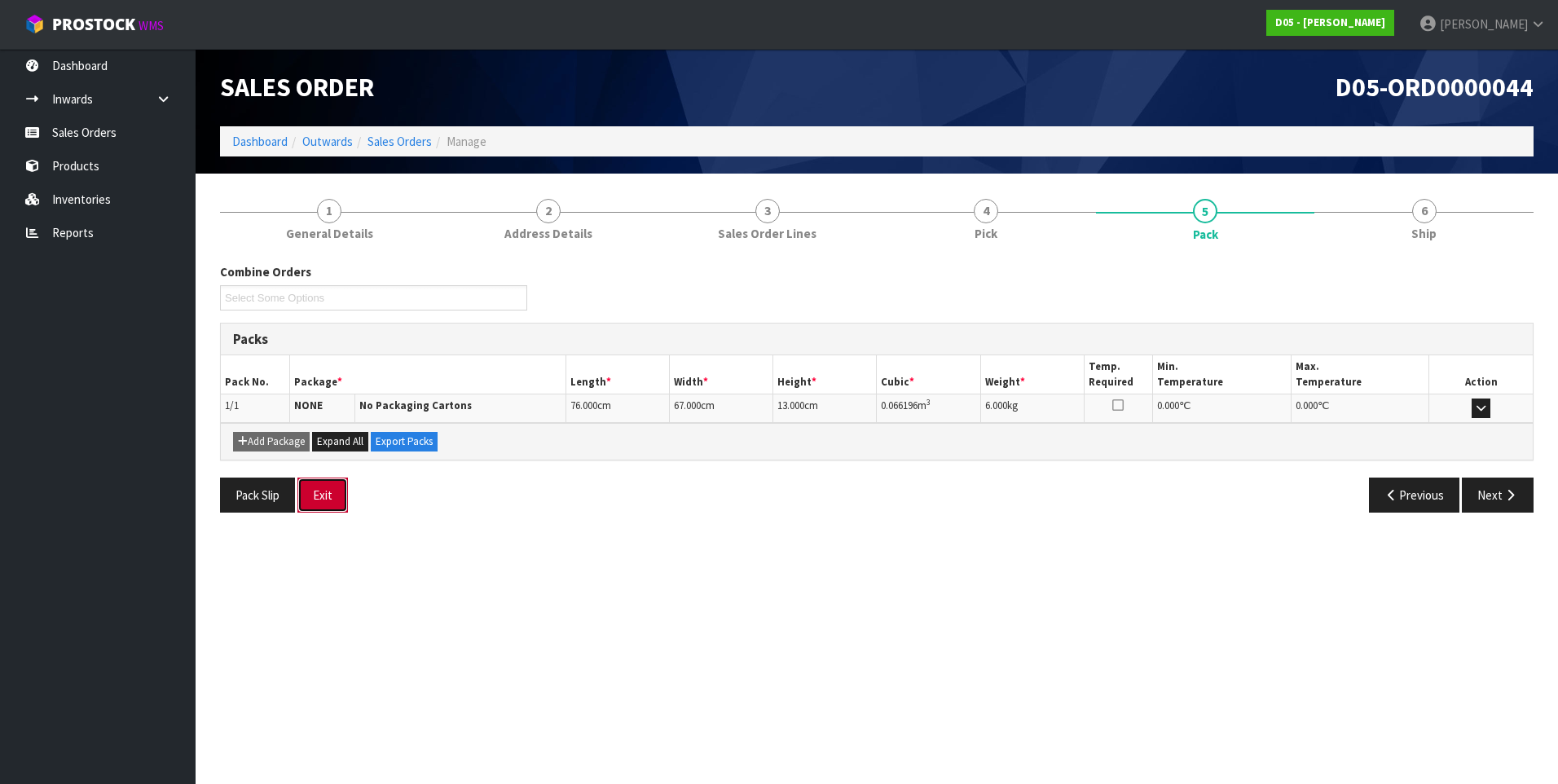
click at [329, 492] on button "Exit" at bounding box center [323, 494] width 51 height 35
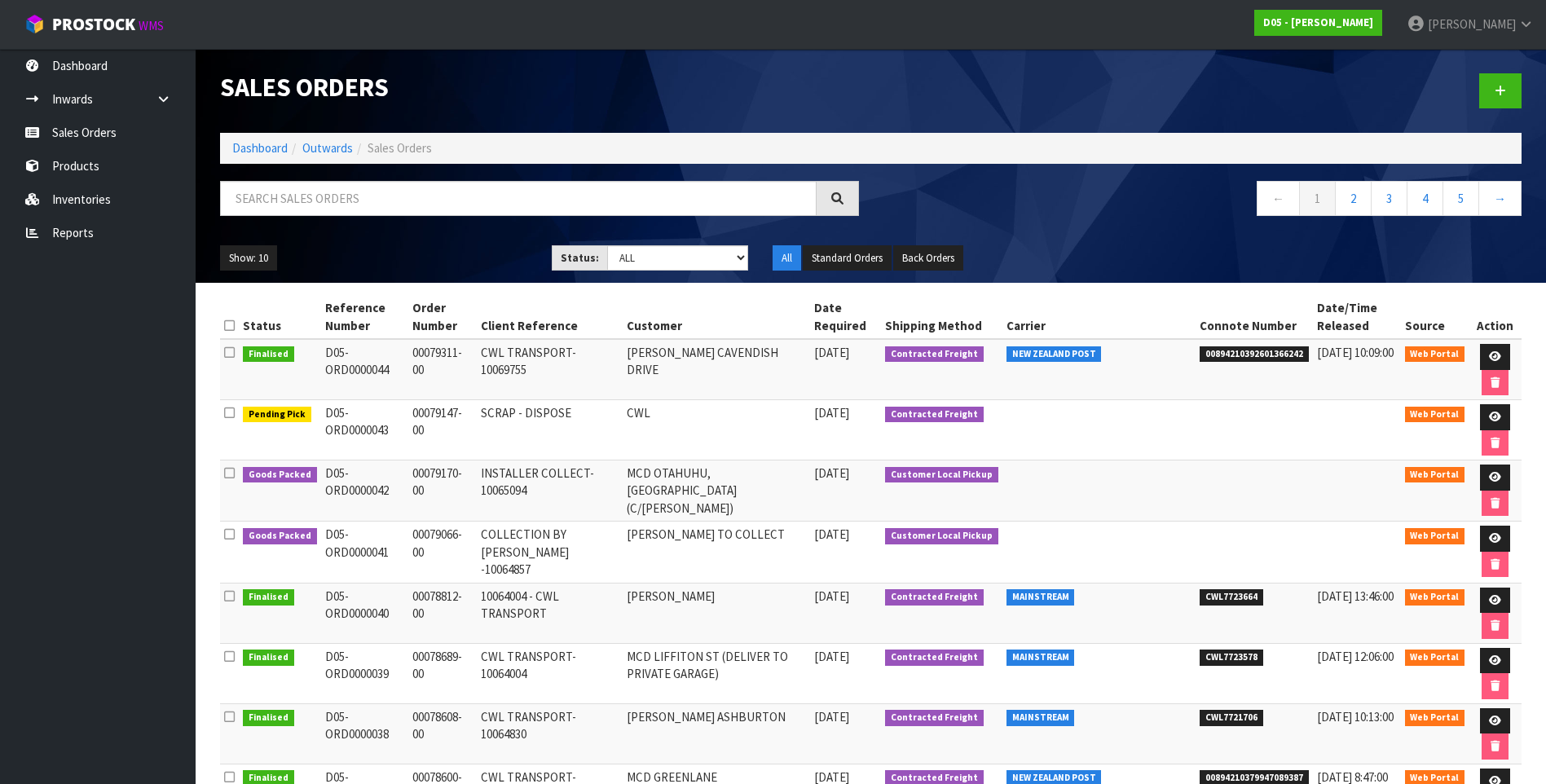
click at [617, 484] on td "INSTALLER COLLECT-10065094" at bounding box center [549, 490] width 146 height 61
click at [1493, 471] on link at bounding box center [1495, 477] width 30 height 26
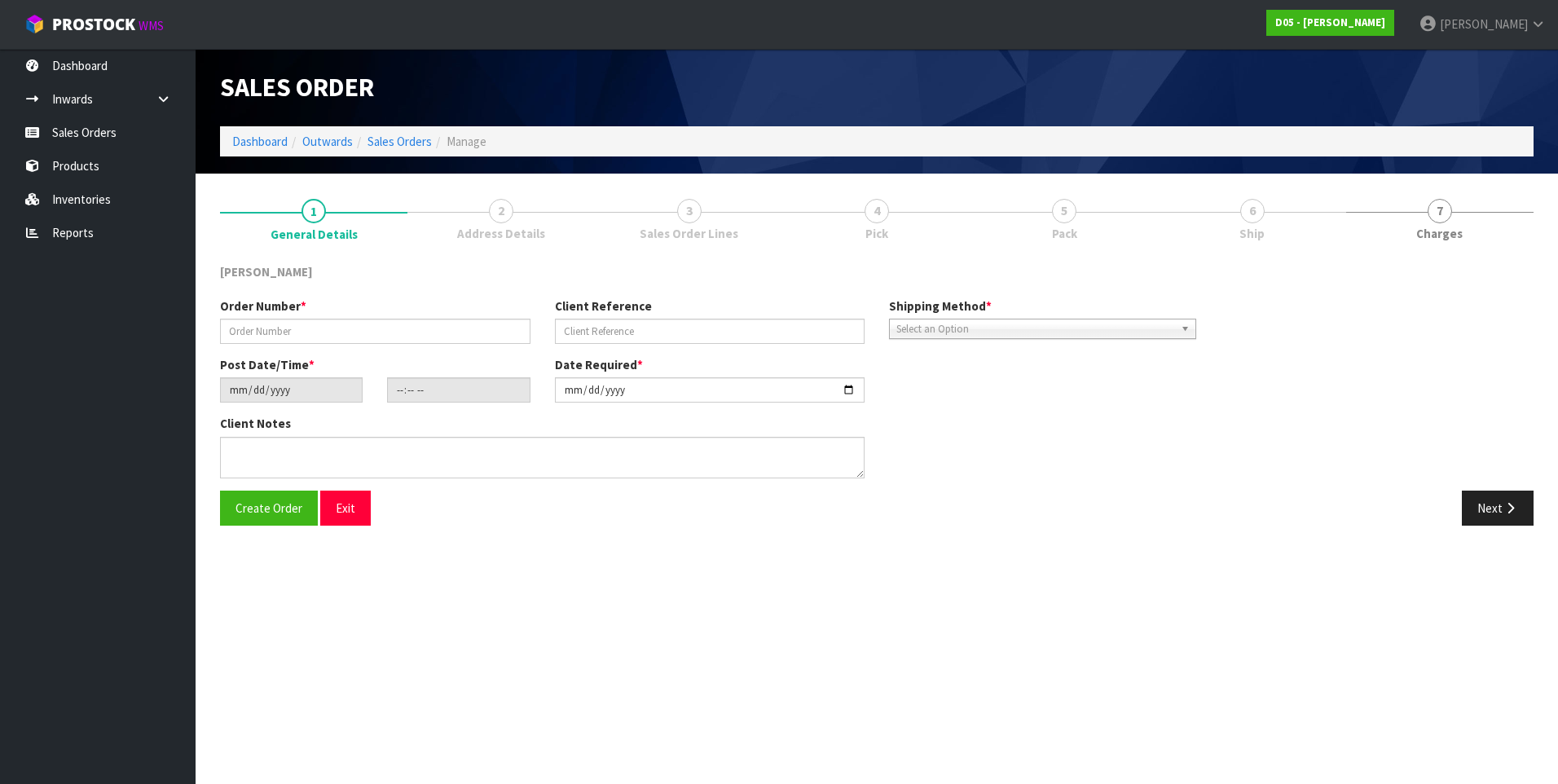
type input "00079170-00"
type input "INSTALLER COLLECT-10065094"
type input "[DATE]"
type input "10:22:00.000"
type input "[DATE]"
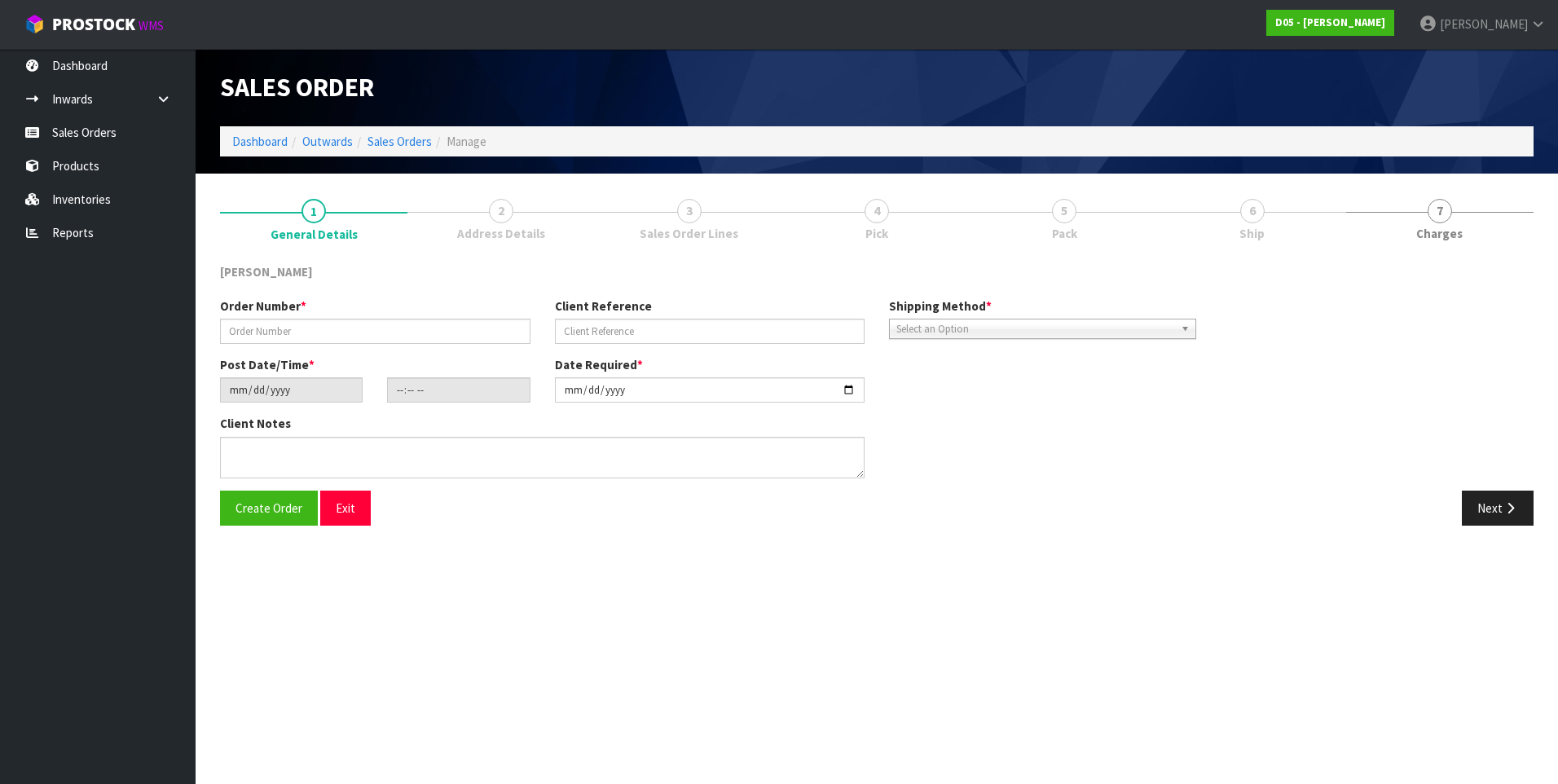
type textarea "INSTALLER WILL COLLECT ON WAY TO SITE 17/9"
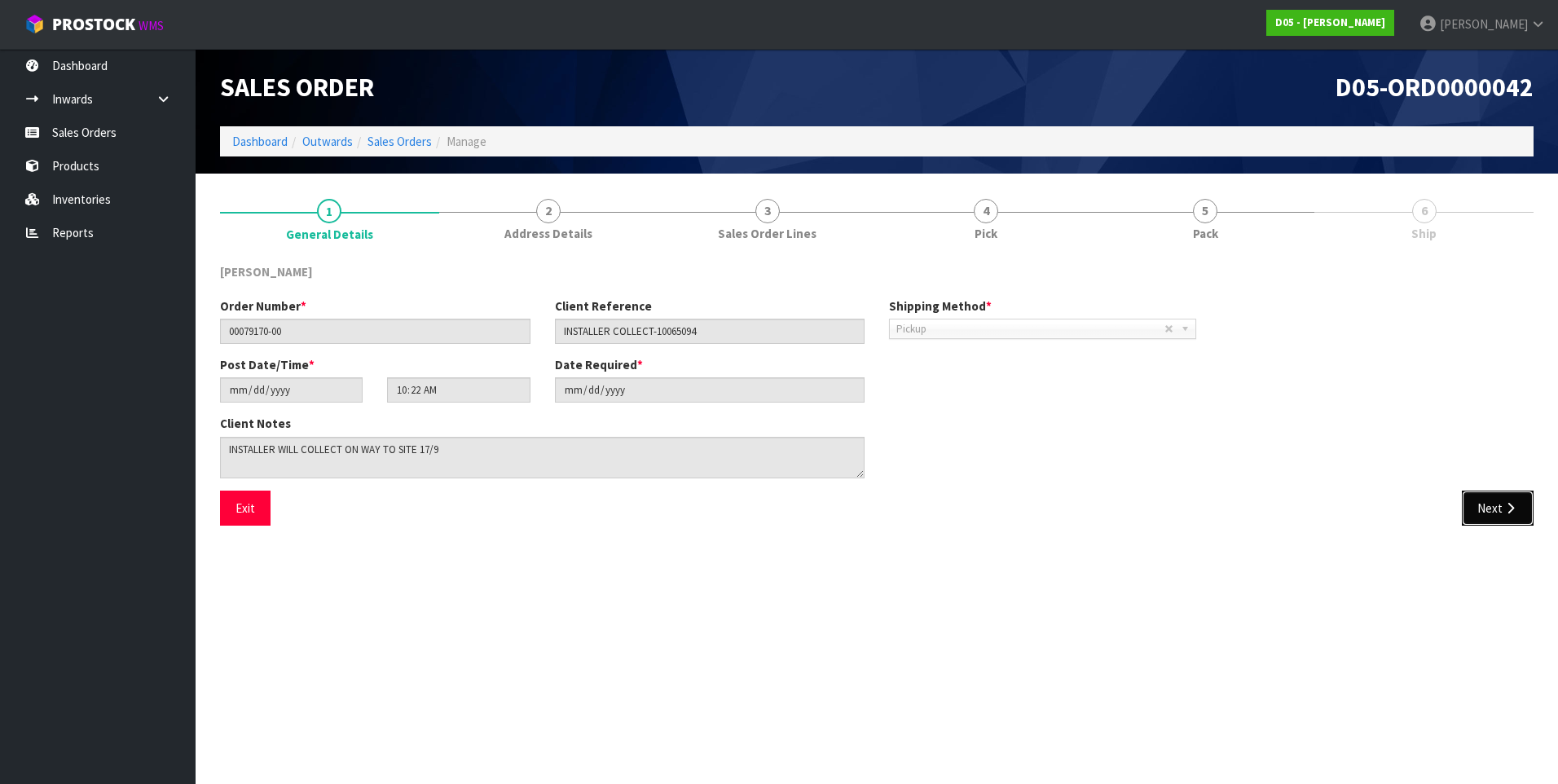
click at [1493, 509] on button "Next" at bounding box center [1498, 507] width 72 height 35
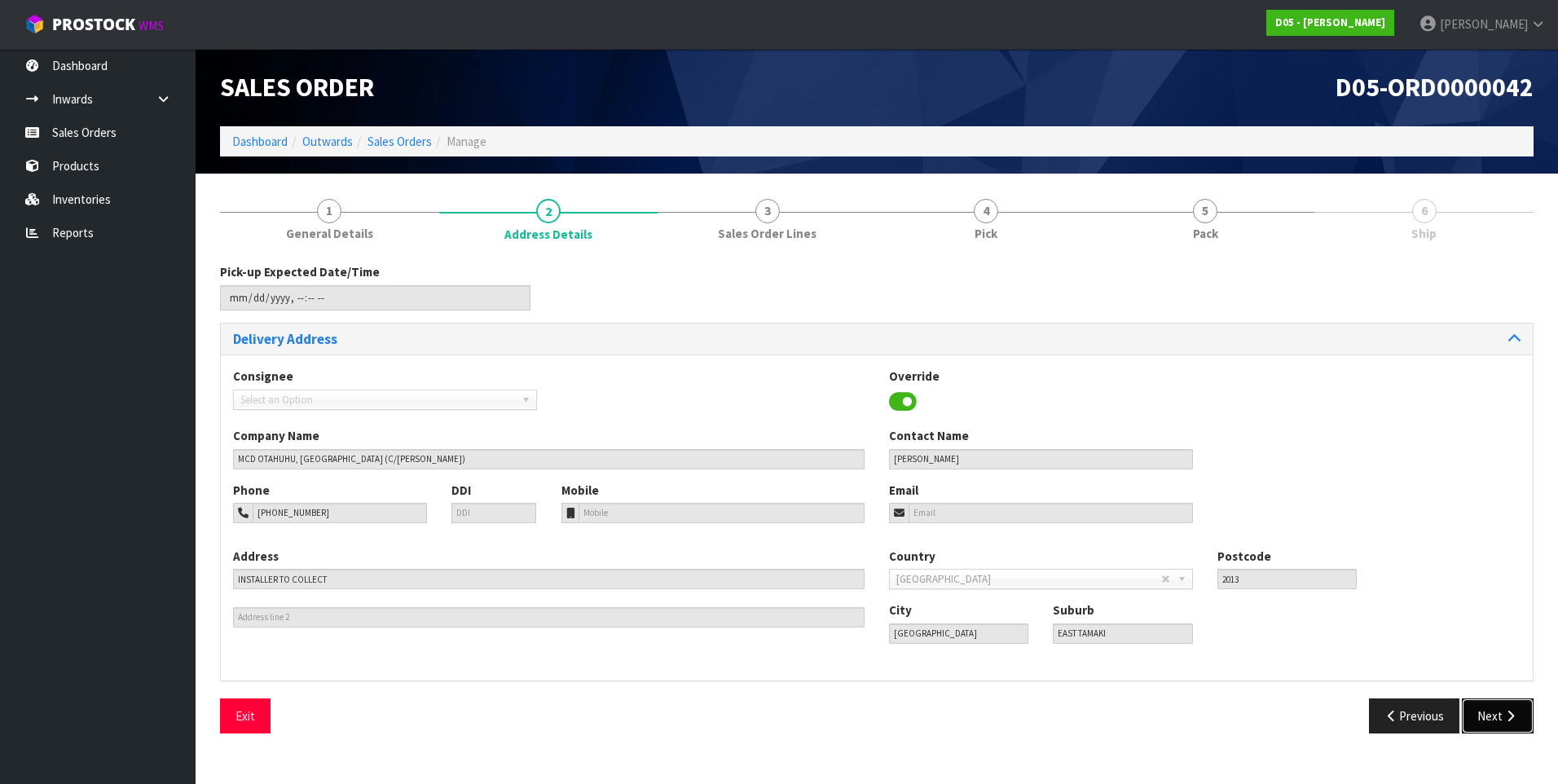
click at [1488, 709] on button "Next" at bounding box center [1498, 715] width 72 height 35
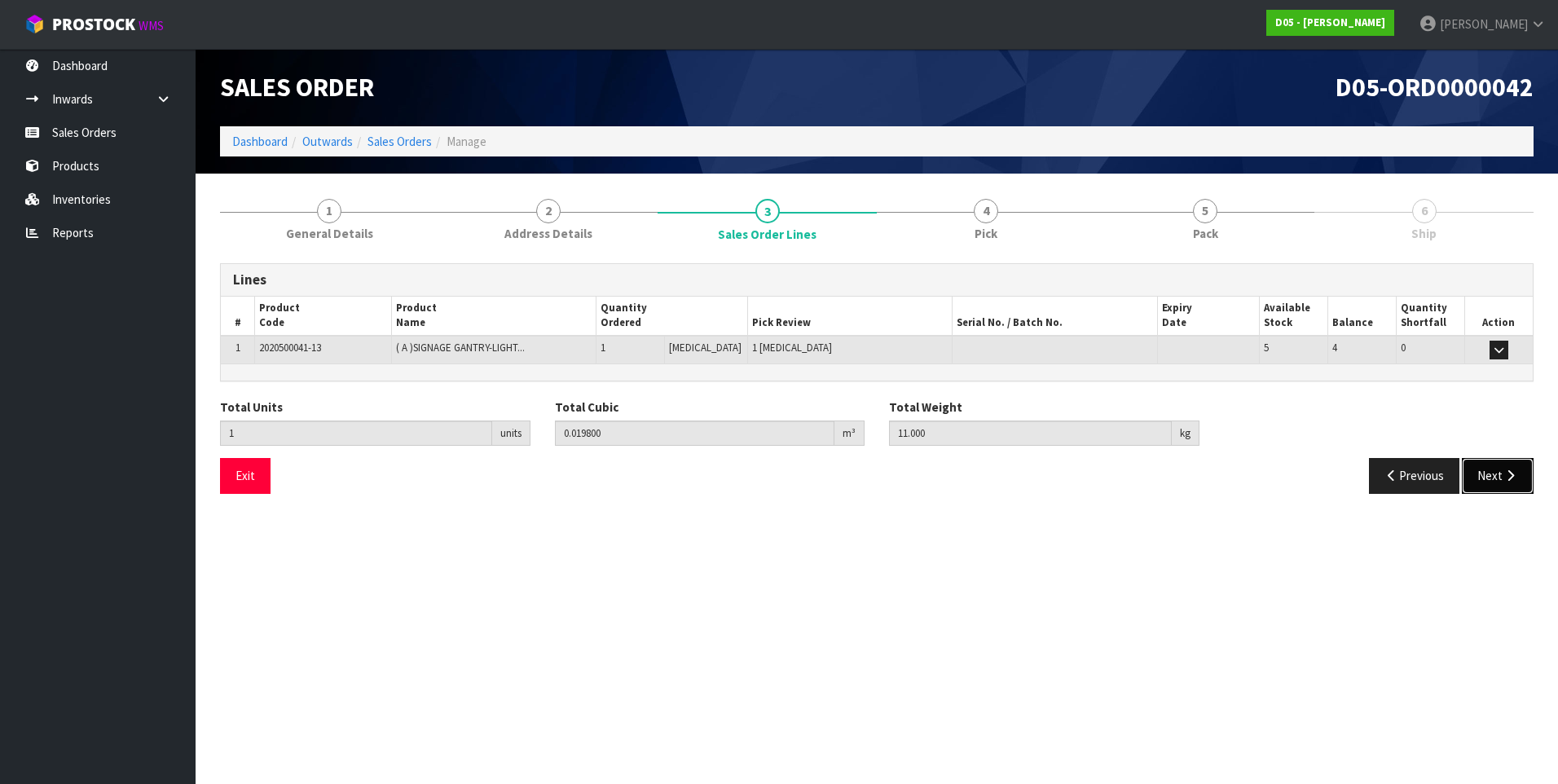
click at [1493, 479] on button "Next" at bounding box center [1498, 474] width 72 height 35
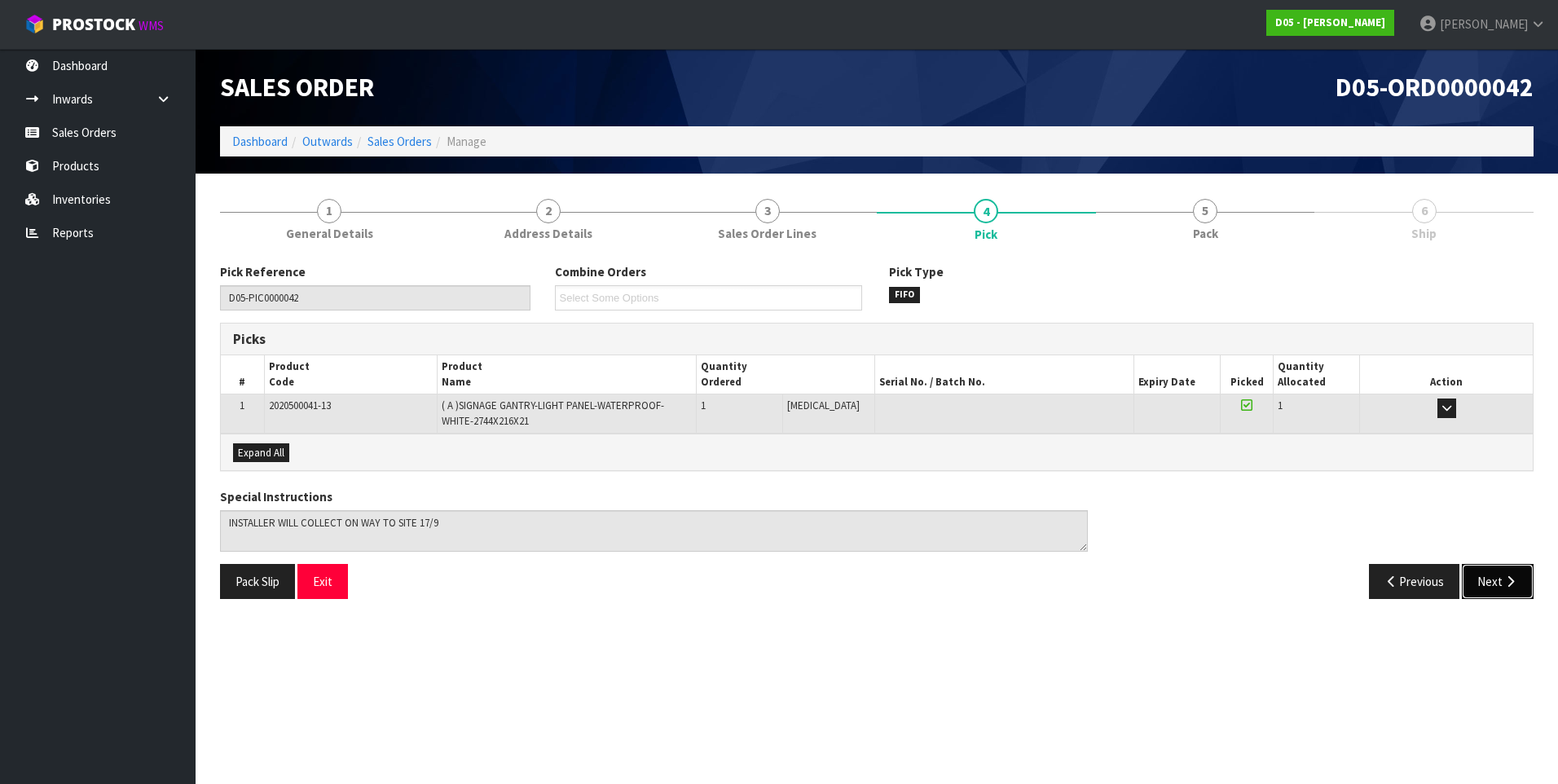
click at [1509, 585] on icon "button" at bounding box center [1510, 581] width 15 height 12
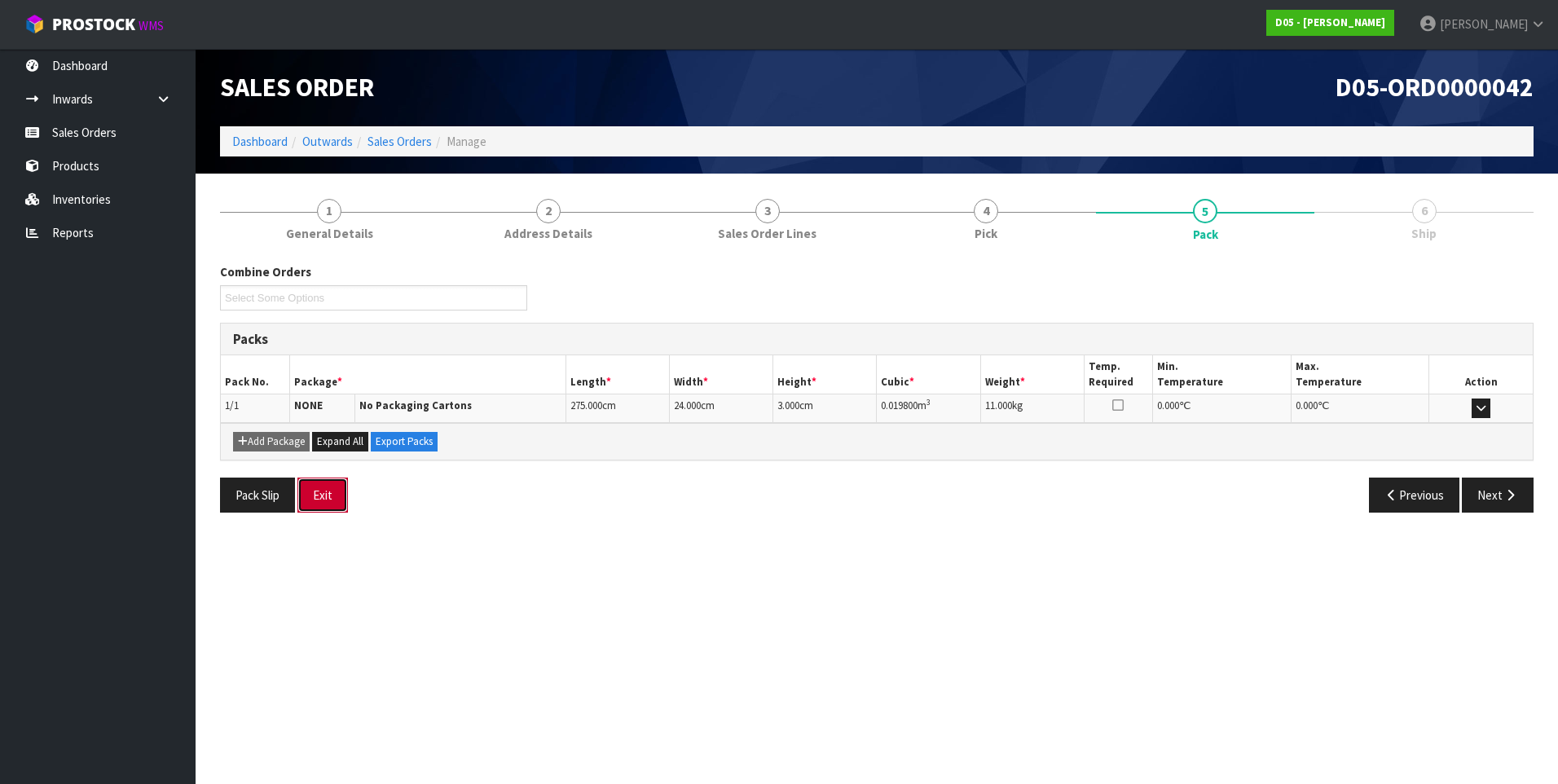
click at [328, 494] on button "Exit" at bounding box center [323, 494] width 51 height 35
